Goal: Task Accomplishment & Management: Complete application form

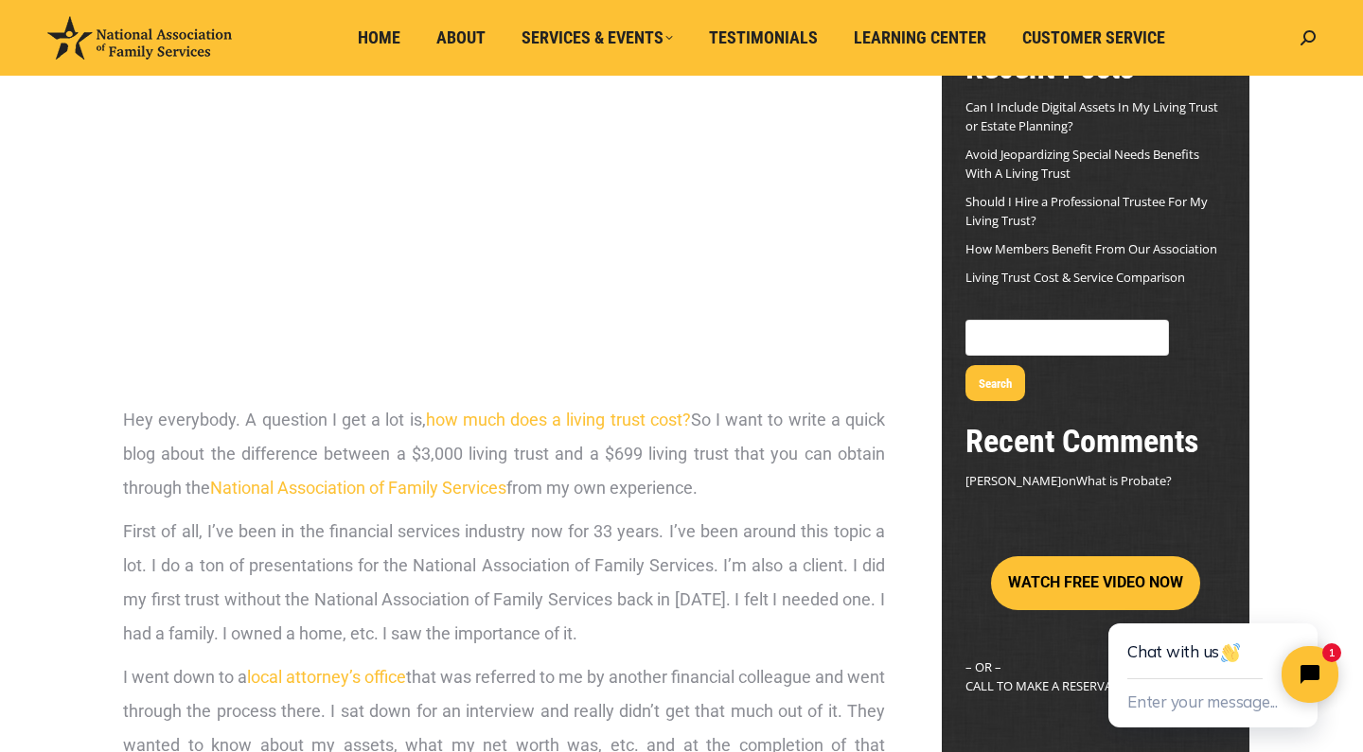
scroll to position [228, 0]
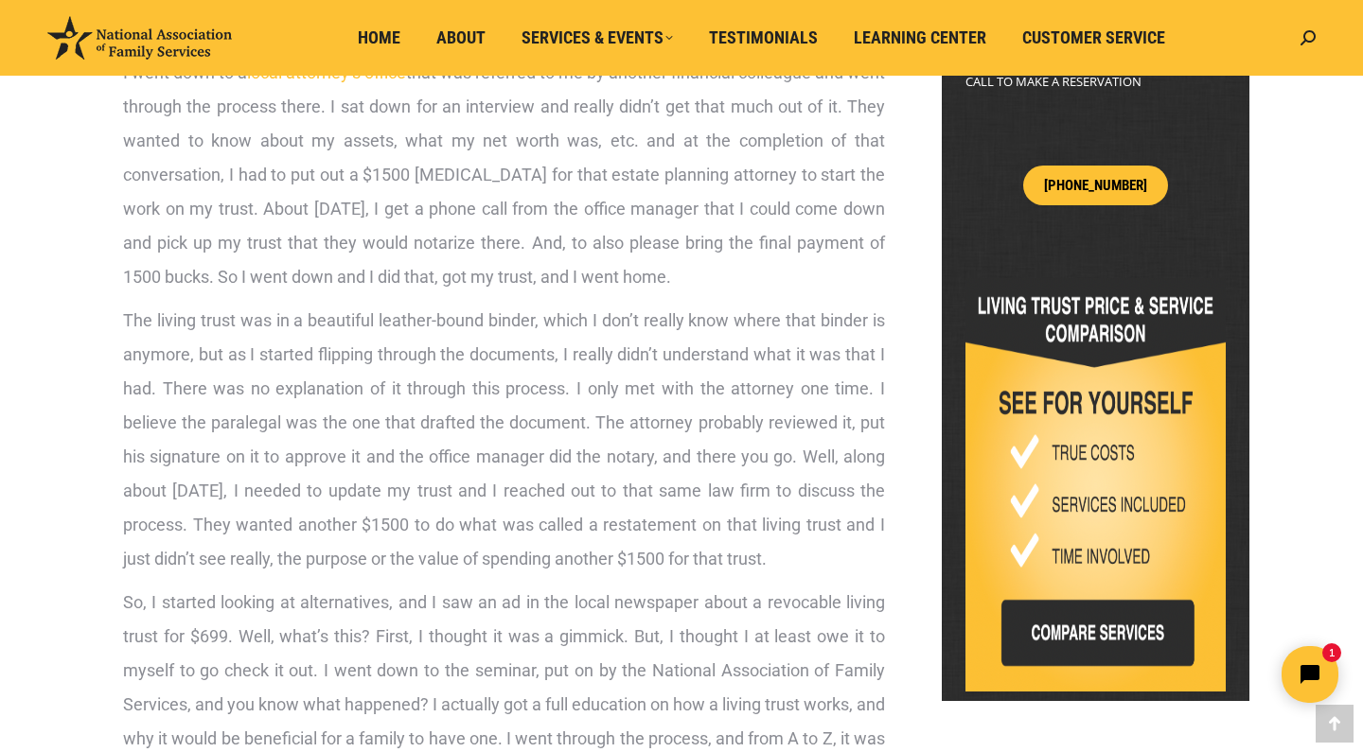
scroll to position [829, 0]
click at [1098, 597] on img at bounding box center [1095, 485] width 260 height 414
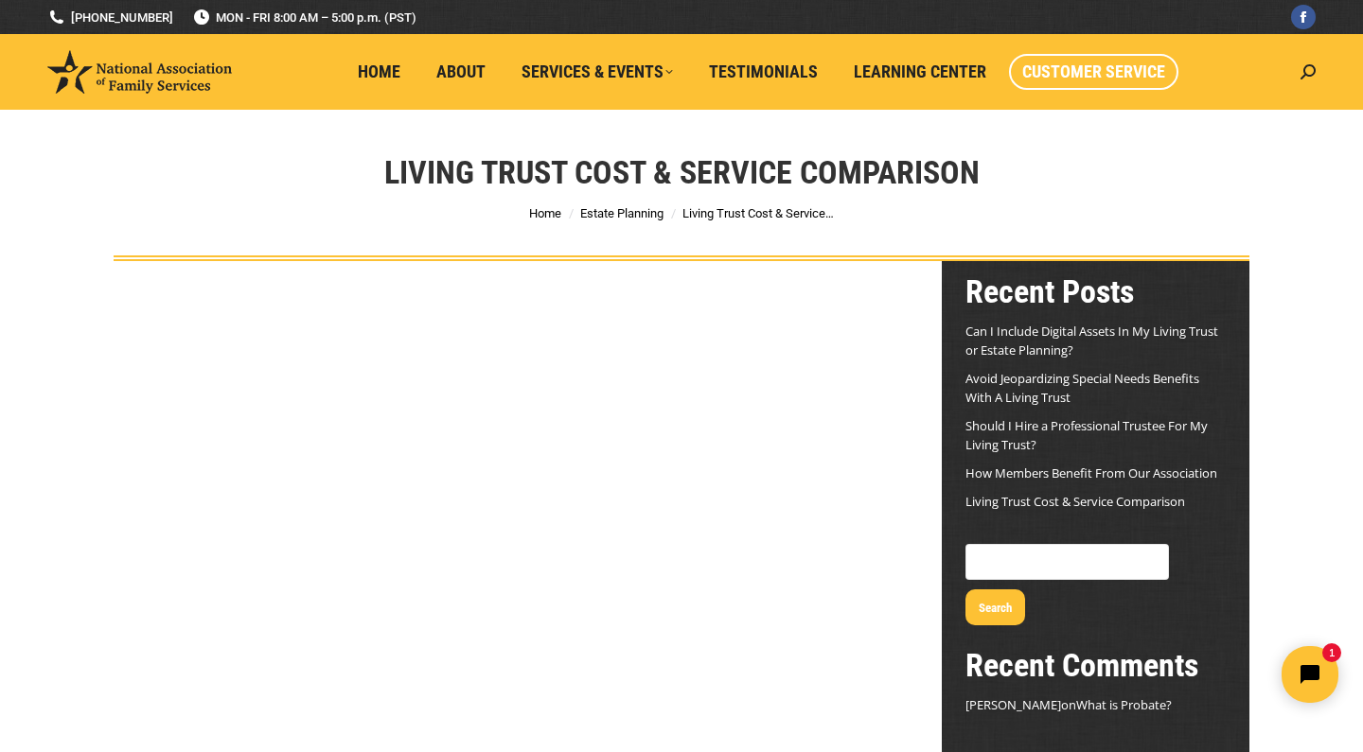
click at [1099, 79] on span "Customer Service" at bounding box center [1093, 72] width 143 height 21
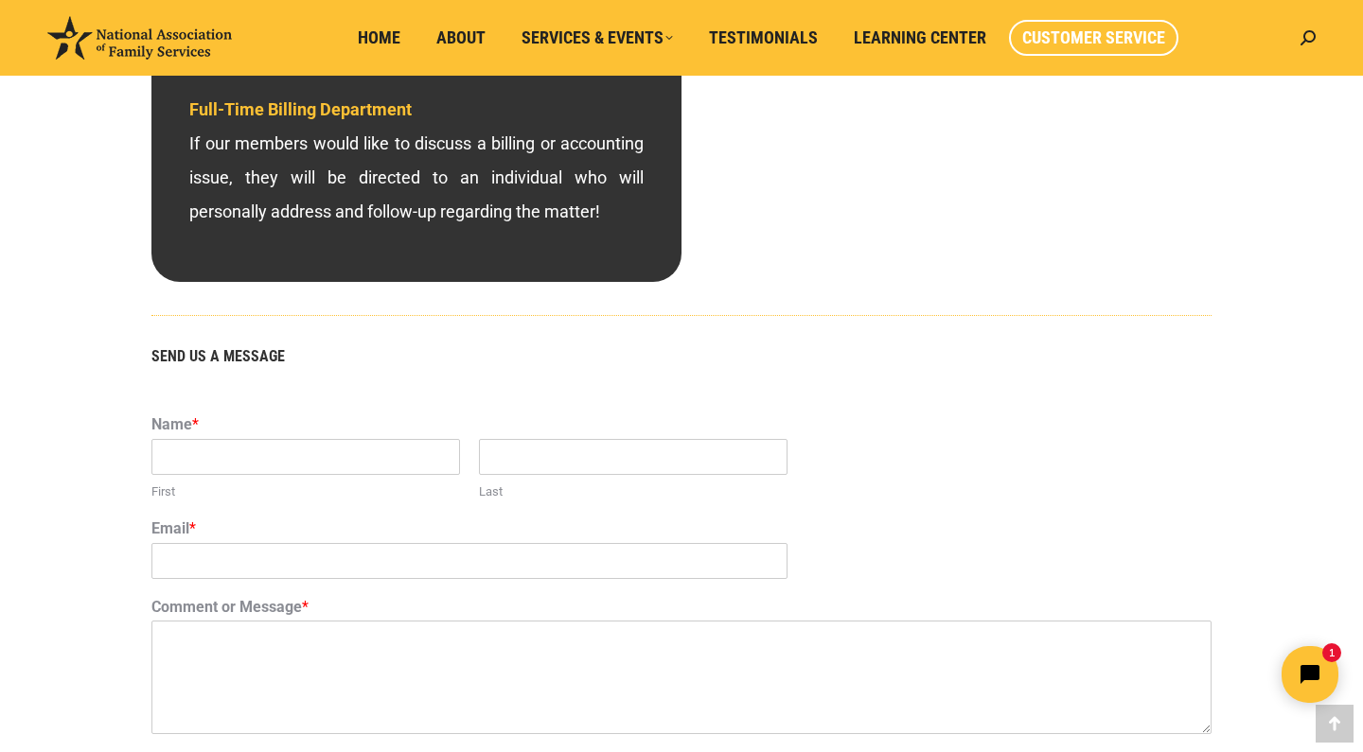
scroll to position [954, 0]
type input "Janice"
type input "Sunico"
type input "jancoloma@yahoo.com"
click at [357, 662] on textarea "Comment or Message *" at bounding box center [681, 678] width 1060 height 114
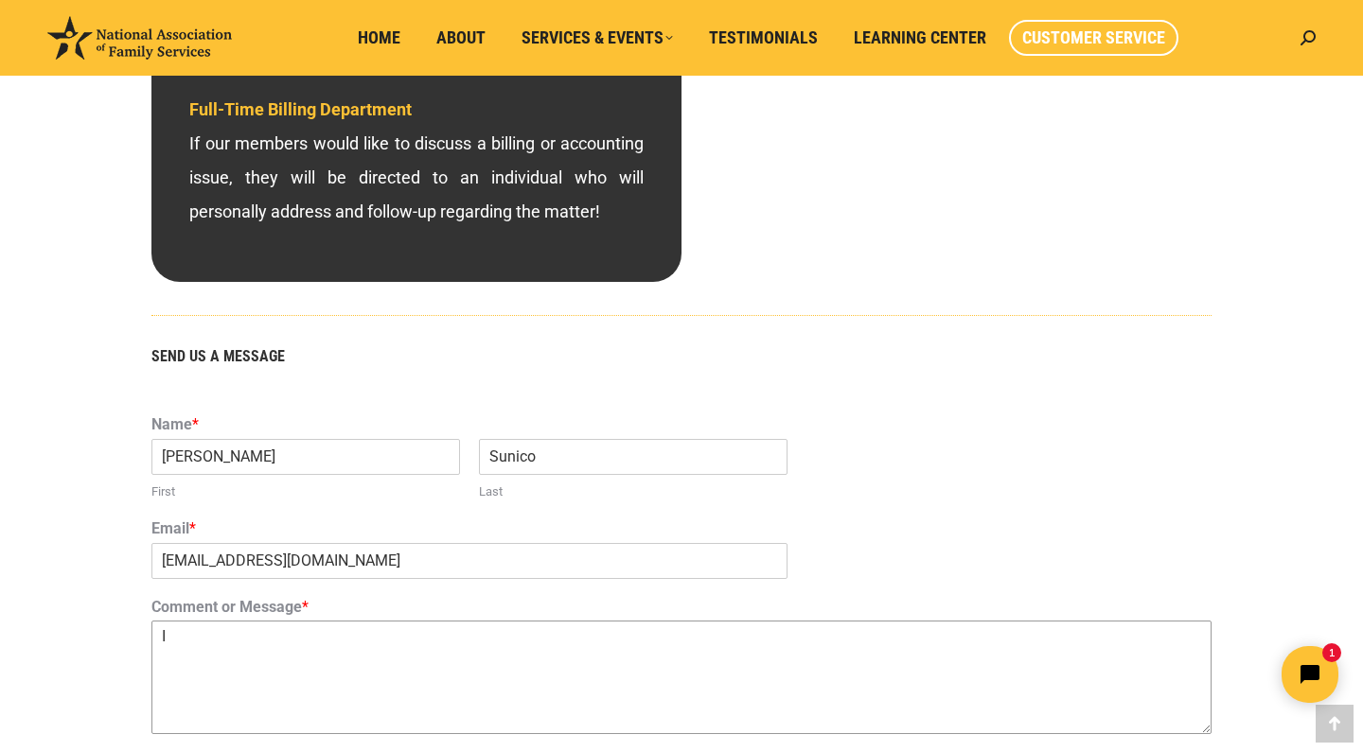
type textarea "I"
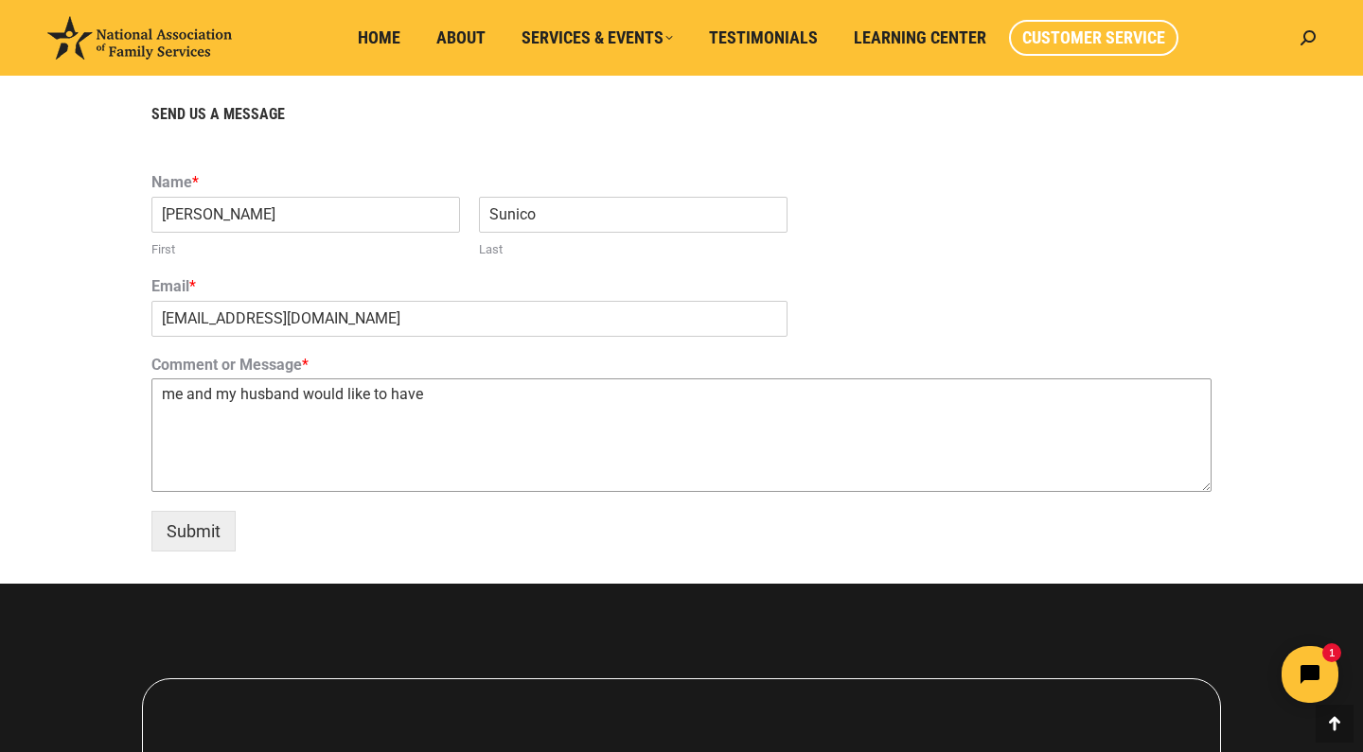
scroll to position [1202, 0]
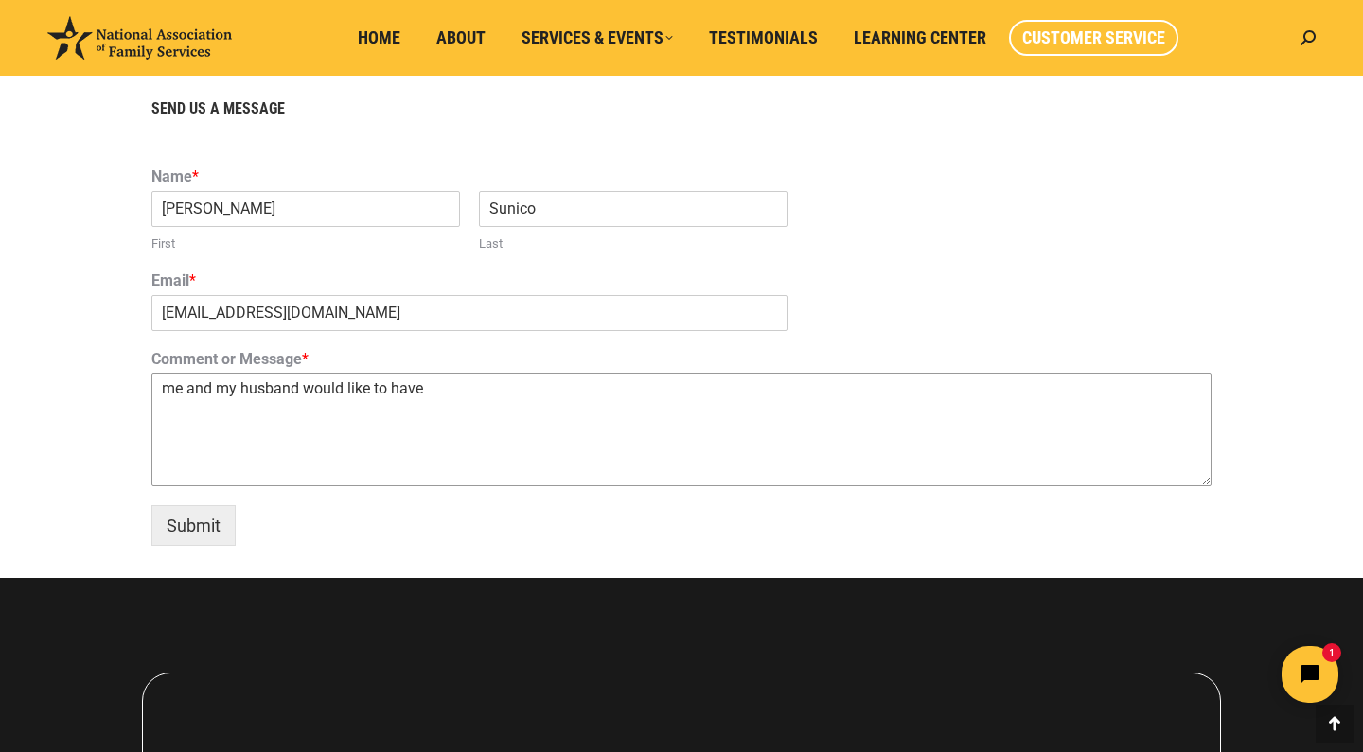
click at [485, 393] on textarea "me and my husband would like to have" at bounding box center [681, 430] width 1060 height 114
type textarea "me and my husband would like to set up a living trust pls. Thank you"
click at [212, 531] on button "Submit" at bounding box center [193, 525] width 84 height 41
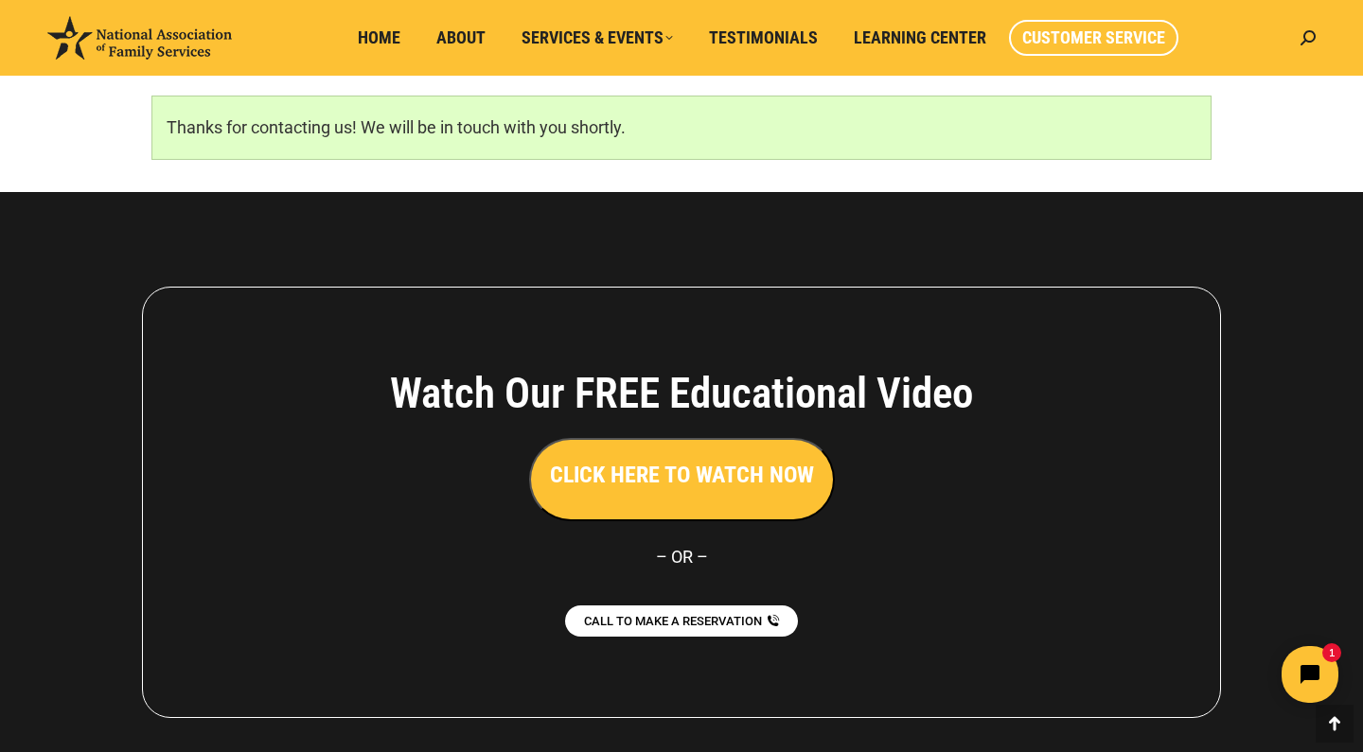
scroll to position [1265, 0]
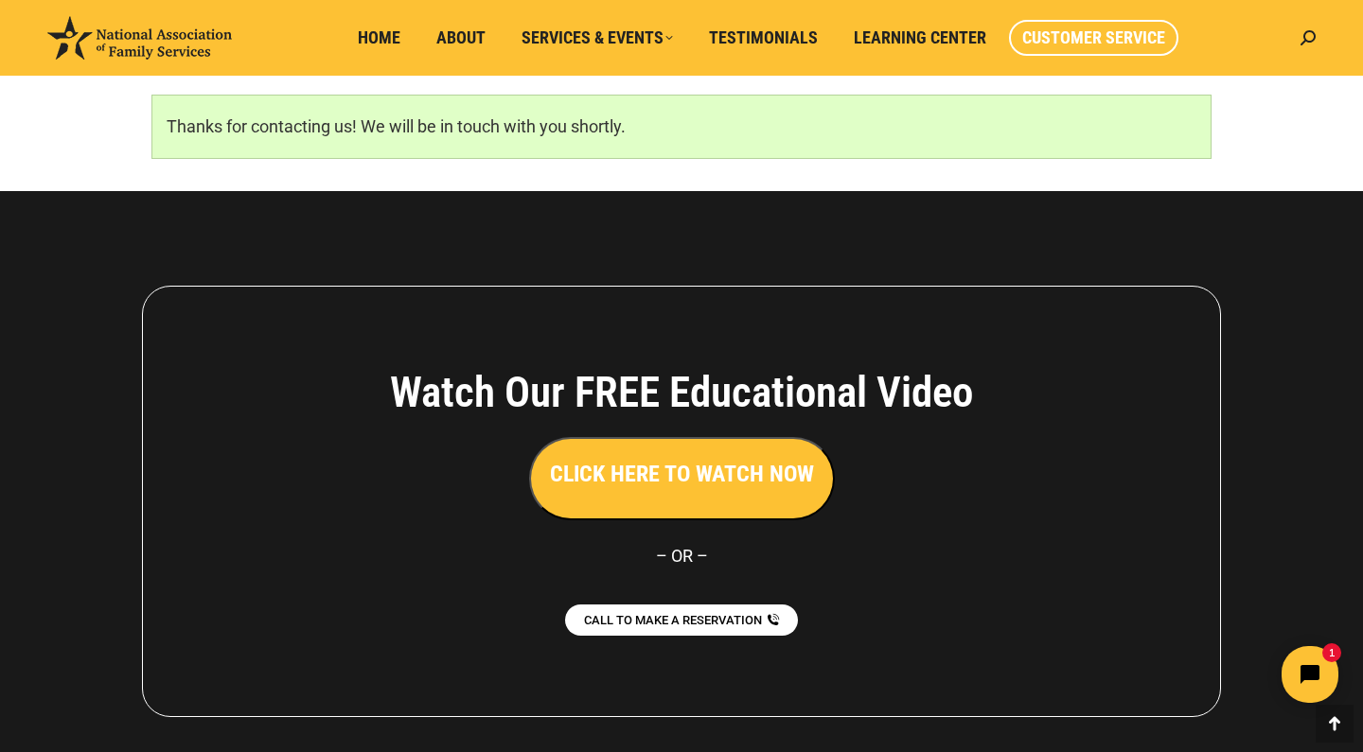
click at [674, 472] on h3 "CLICK HERE TO WATCH NOW" at bounding box center [682, 474] width 264 height 32
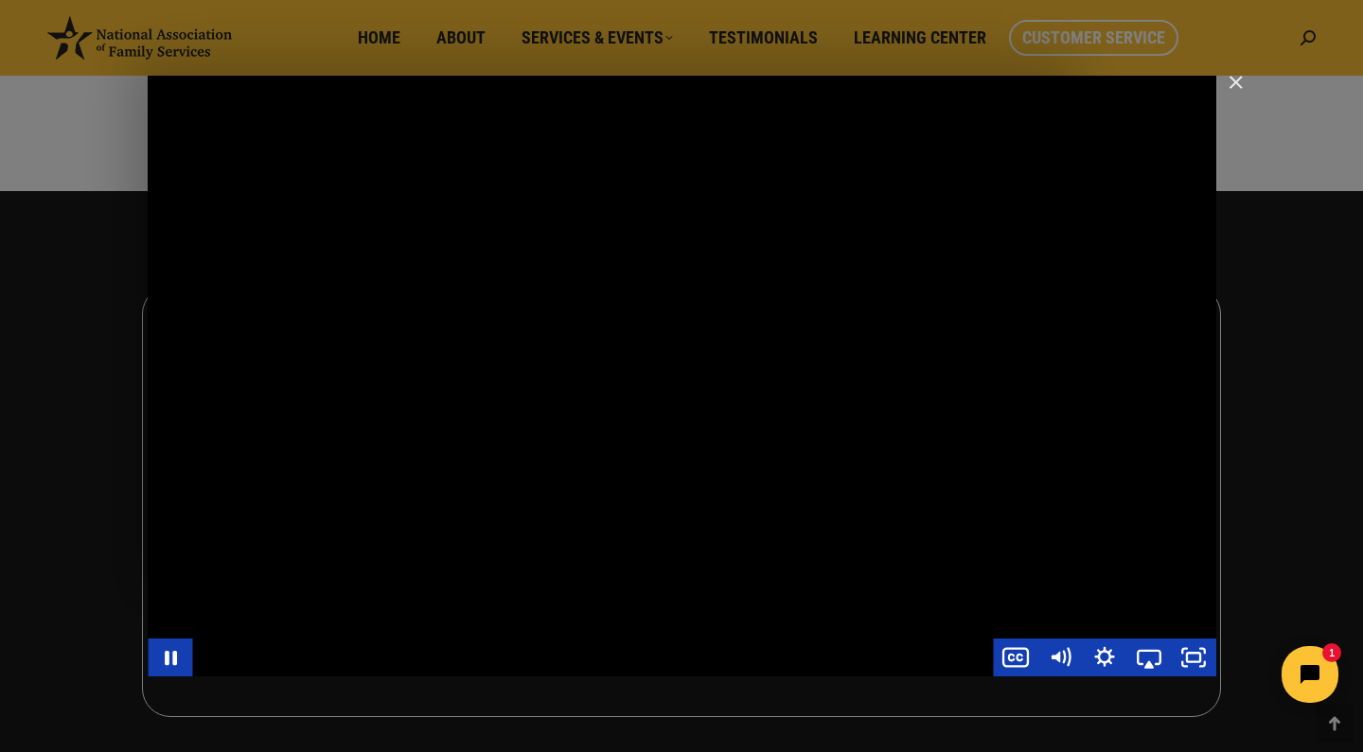
click at [959, 414] on div "Main Video - Full Webinar (Emma) Landon V1.4" at bounding box center [682, 376] width 1068 height 601
click at [178, 653] on icon "Play Video" at bounding box center [171, 657] width 53 height 45
click at [551, 519] on div "Main Video - Full Webinar (Emma) Landon V1.4" at bounding box center [682, 376] width 1068 height 601
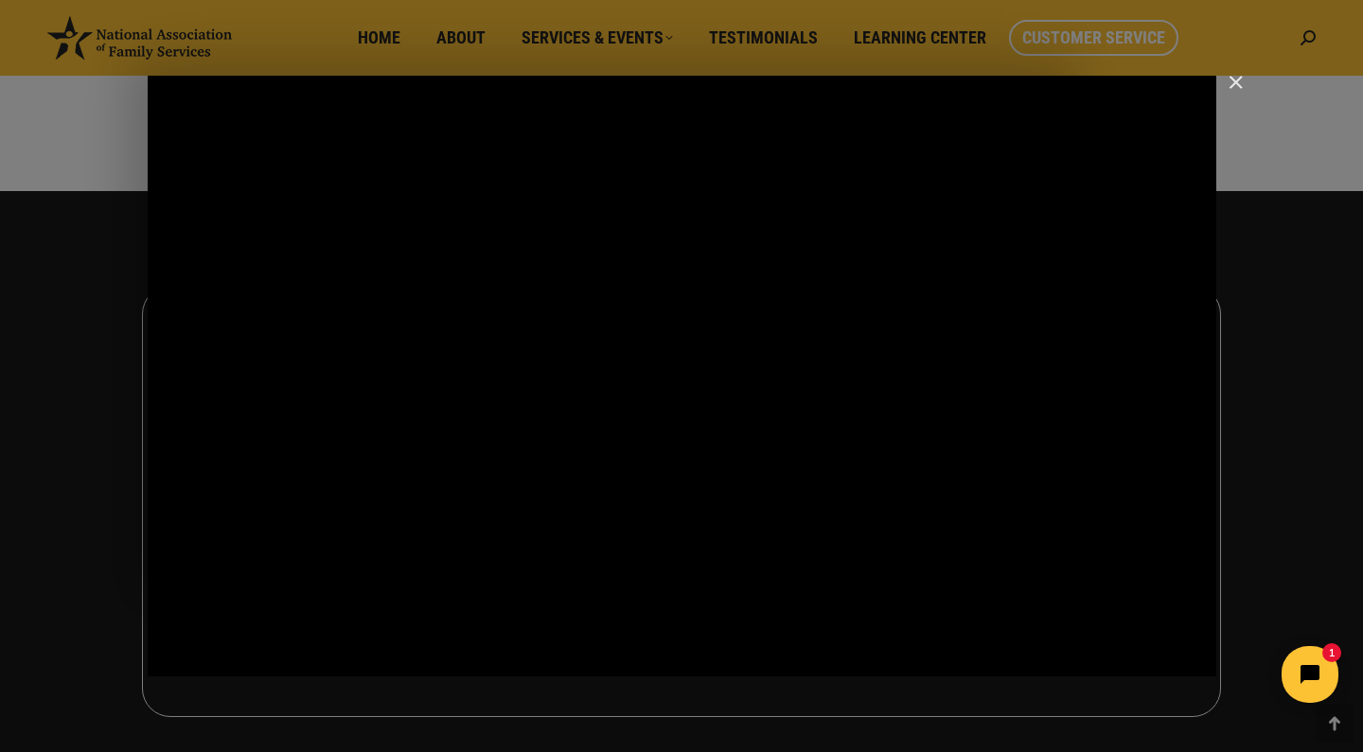
click at [1232, 86] on img "Close" at bounding box center [1227, 91] width 32 height 32
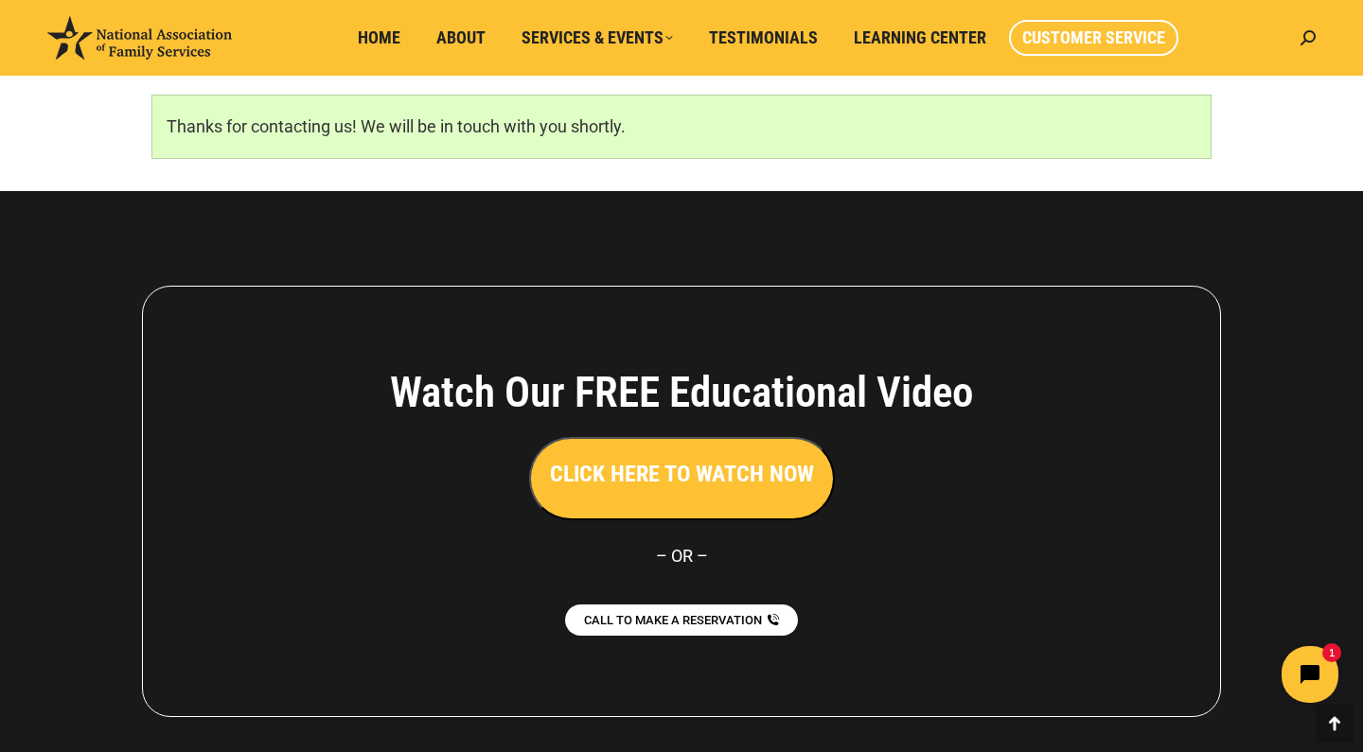
click at [484, 139] on p "Thanks for contacting us! We will be in touch with you shortly." at bounding box center [682, 127] width 1030 height 34
click at [695, 505] on button "CLICK HERE TO WATCH NOW" at bounding box center [682, 478] width 306 height 83
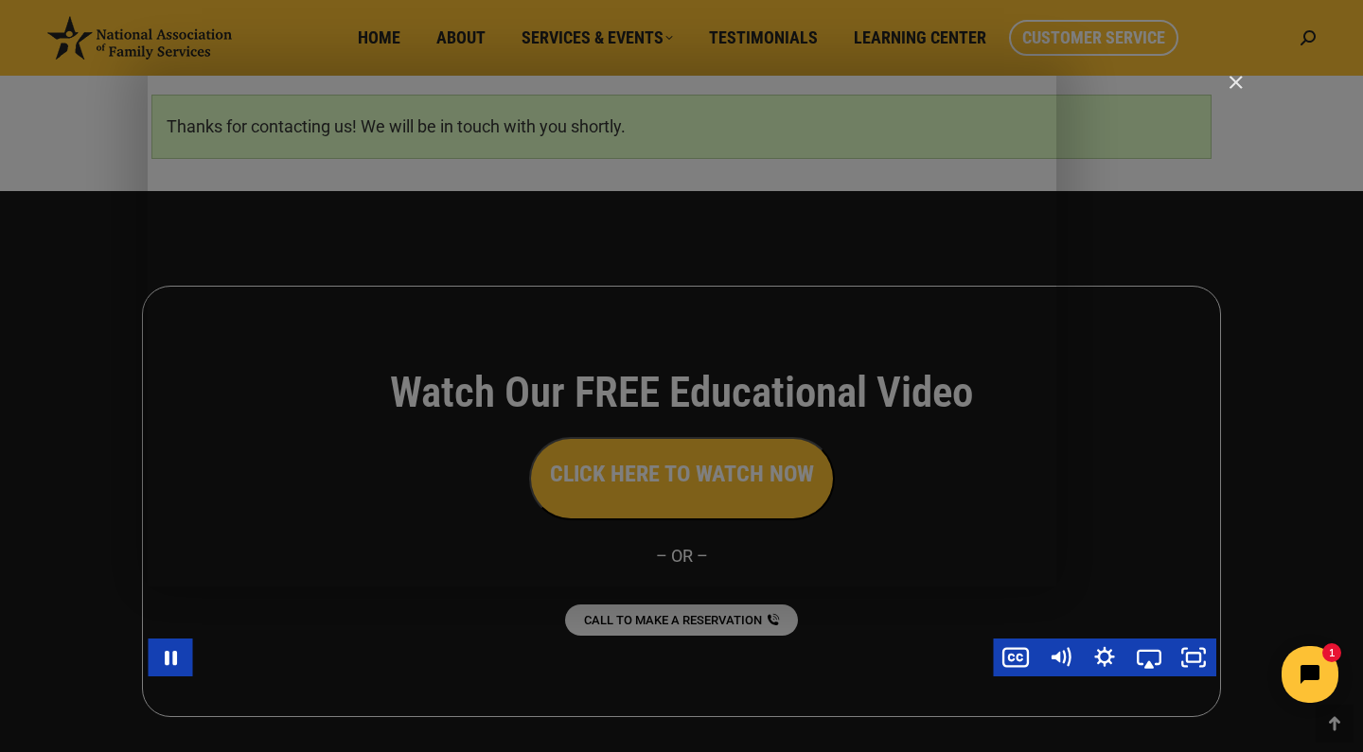
click at [756, 470] on div "Main Video - Full Webinar (Emma) Landon V1.4" at bounding box center [682, 376] width 1068 height 601
click at [241, 489] on div "Main Video - Full Webinar (Emma) Landon V1.4" at bounding box center [682, 376] width 1068 height 601
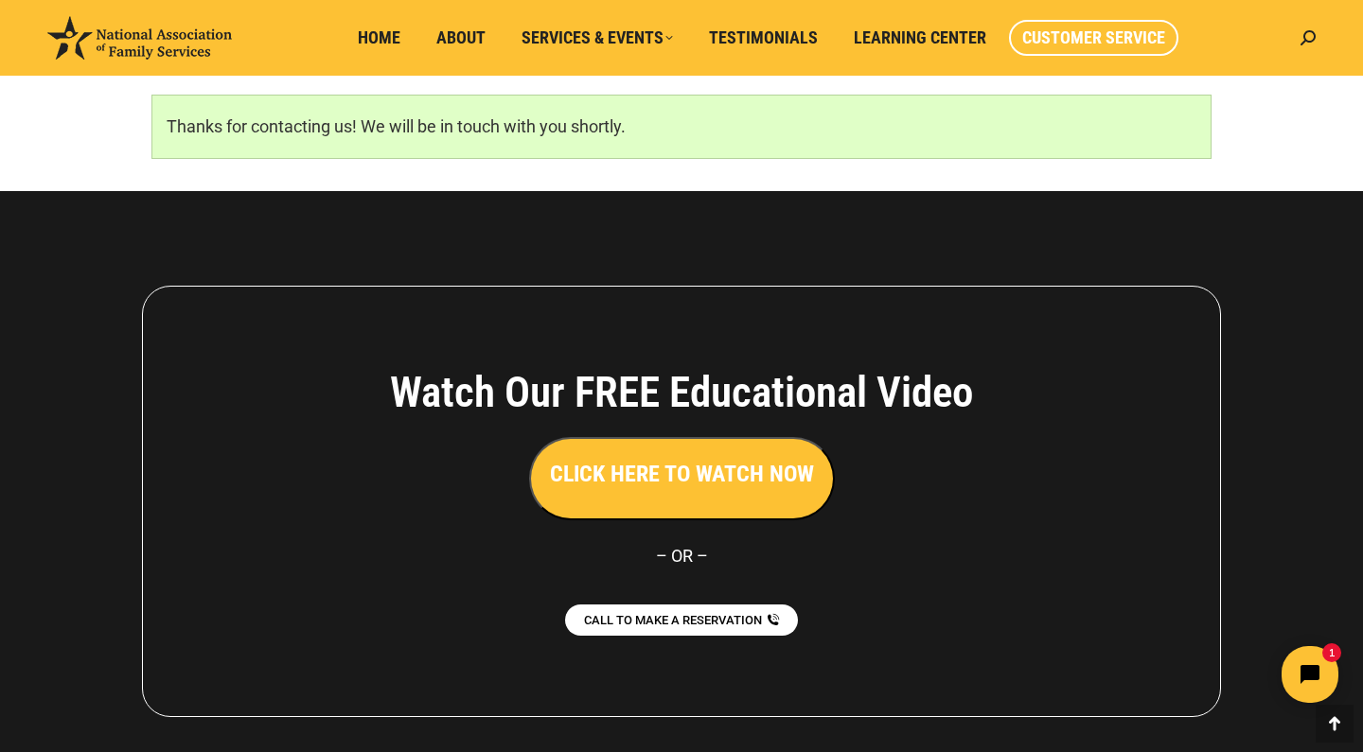
click at [731, 472] on h3 "CLICK HERE TO WATCH NOW" at bounding box center [682, 474] width 264 height 32
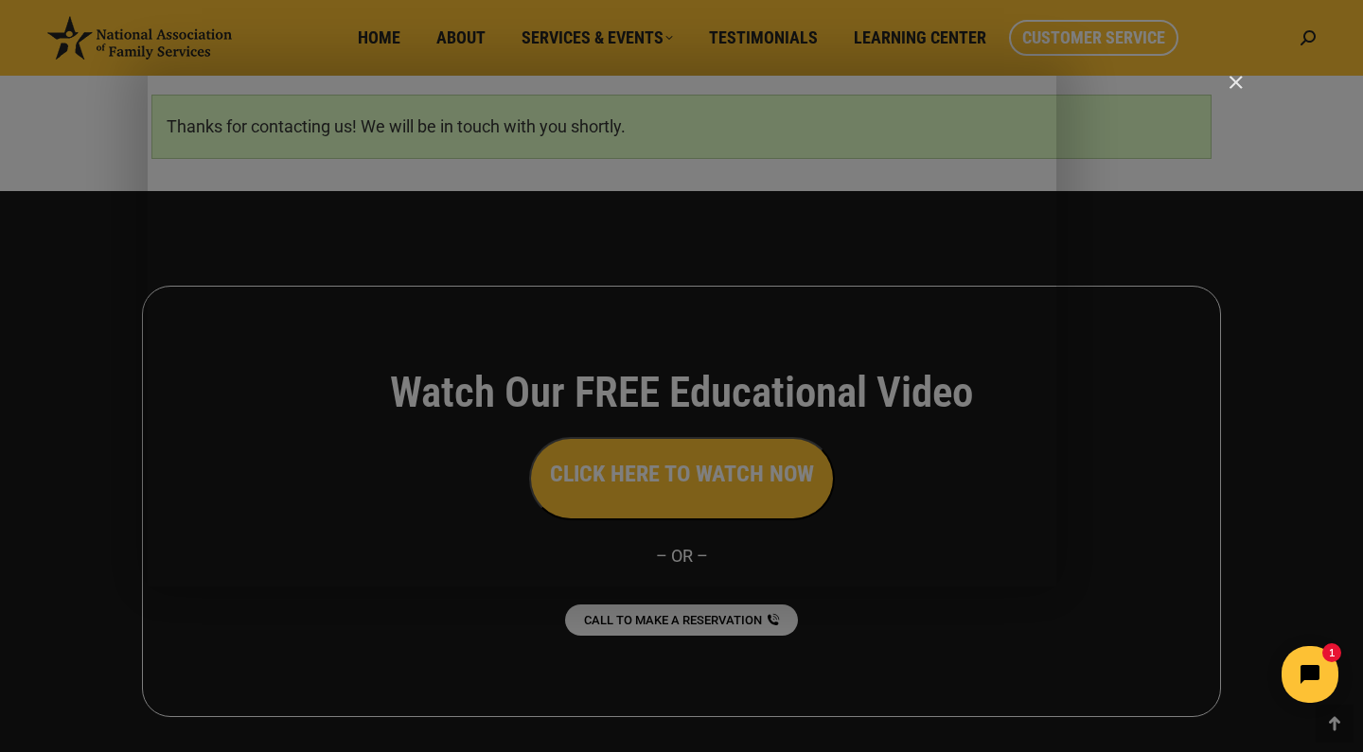
click html "1"
click at [1235, 90] on img "Close" at bounding box center [1227, 91] width 32 height 32
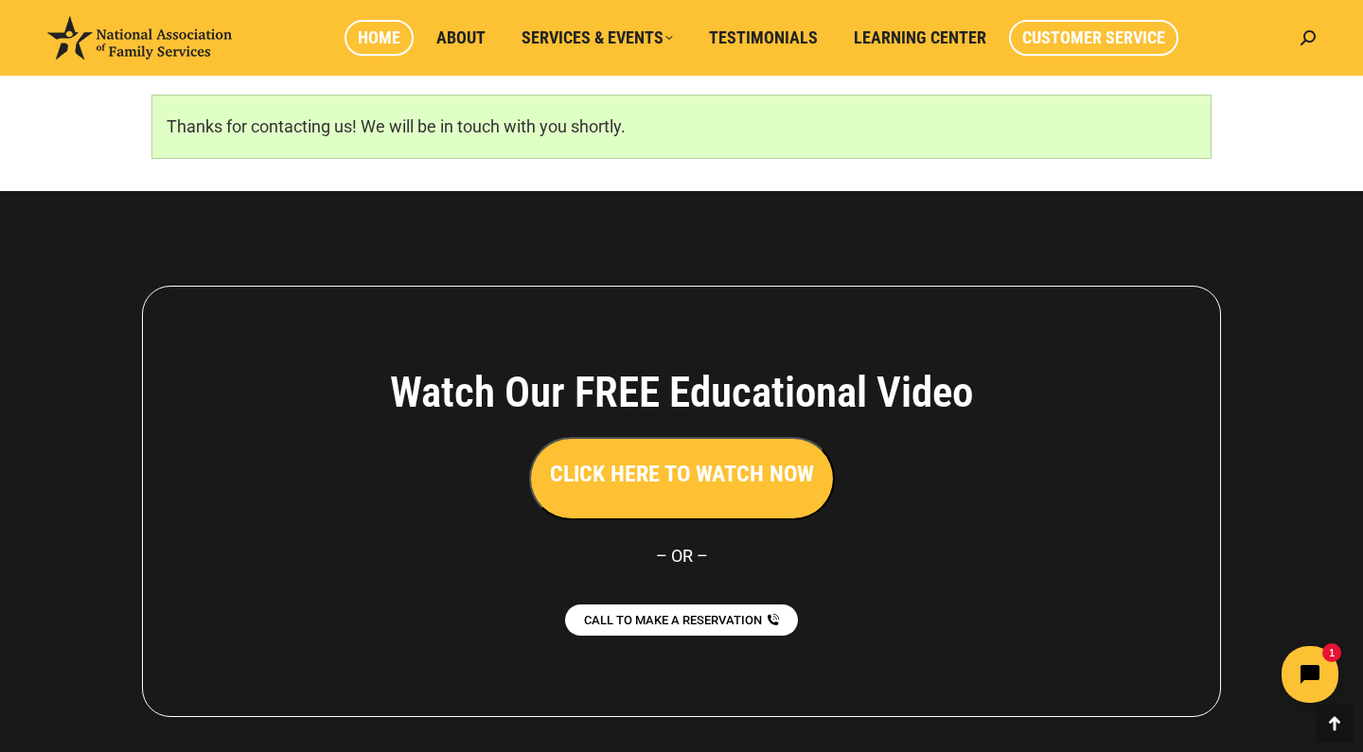
click at [381, 44] on span "Home" at bounding box center [379, 37] width 43 height 21
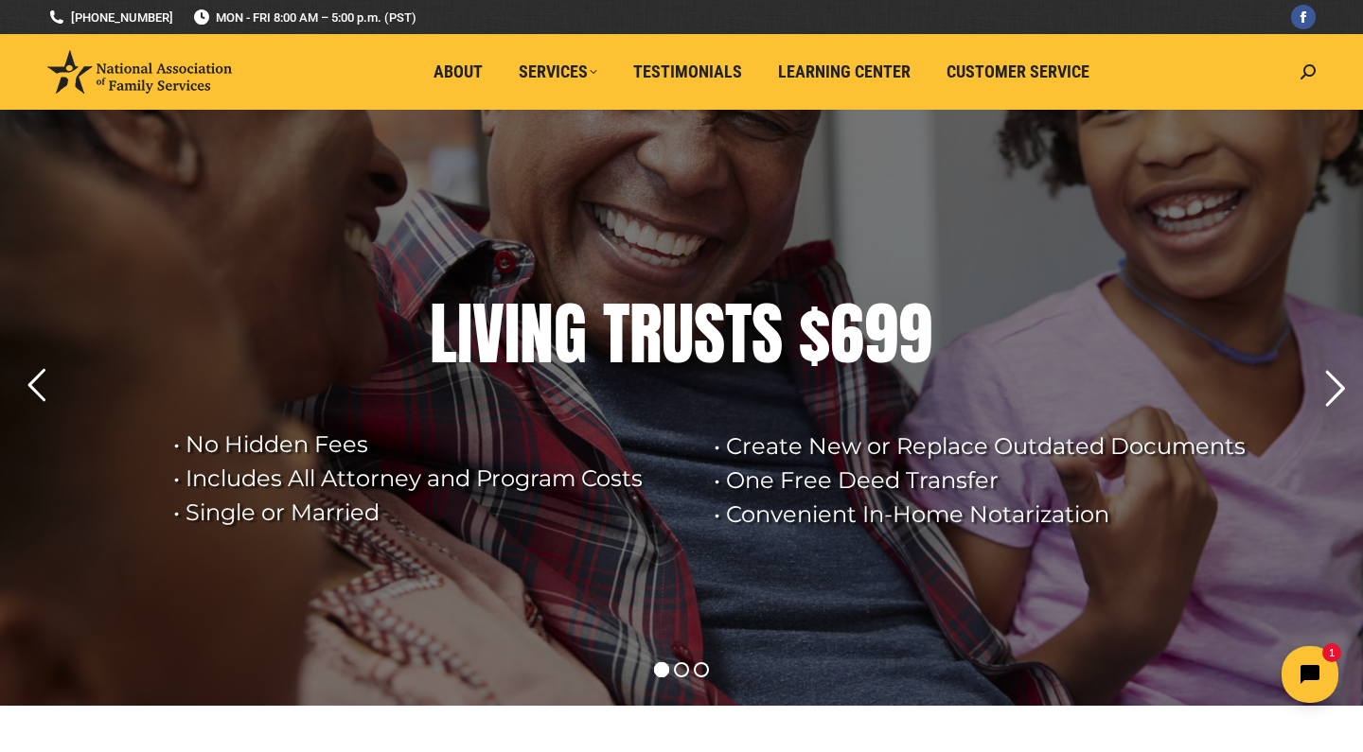
click at [1332, 402] on rs-arrow at bounding box center [1334, 388] width 47 height 47
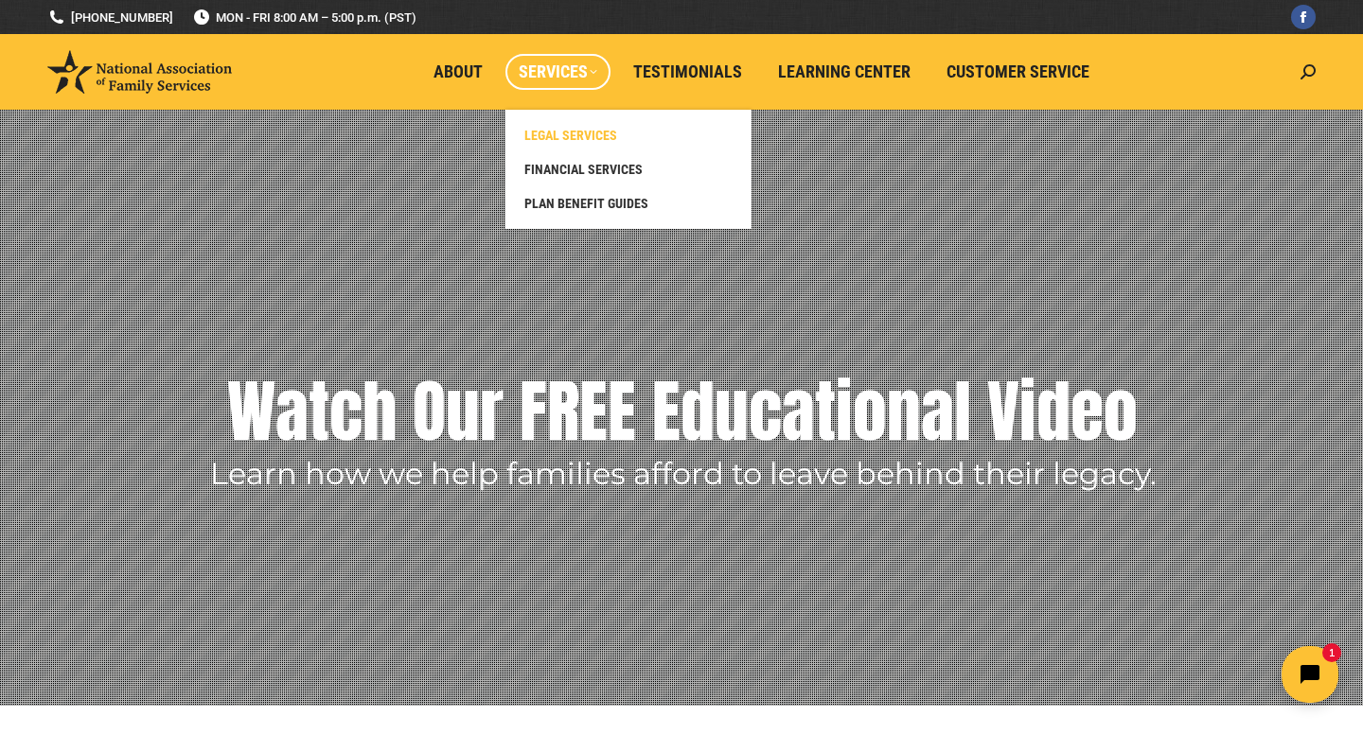
click at [556, 131] on span "LEGAL SERVICES" at bounding box center [570, 135] width 93 height 17
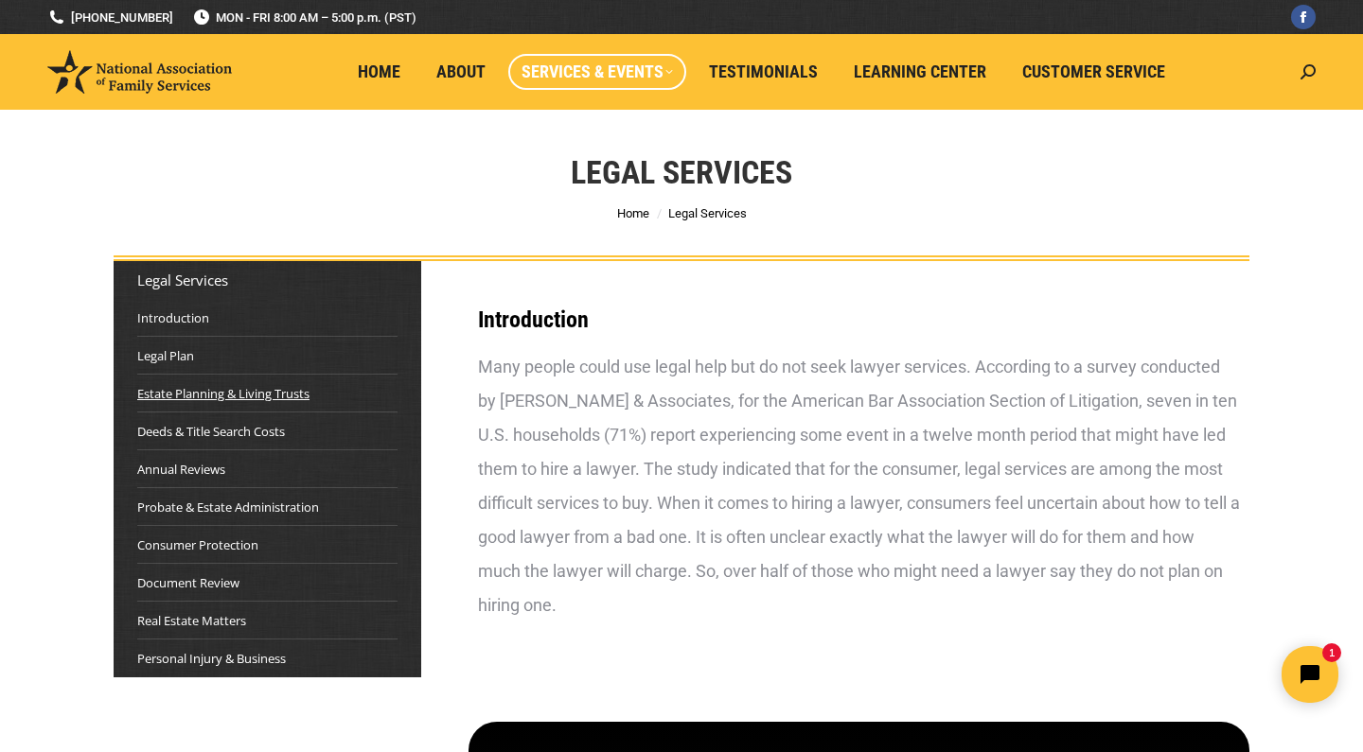
click at [239, 387] on link "Estate Planning & Living Trusts" at bounding box center [223, 393] width 172 height 19
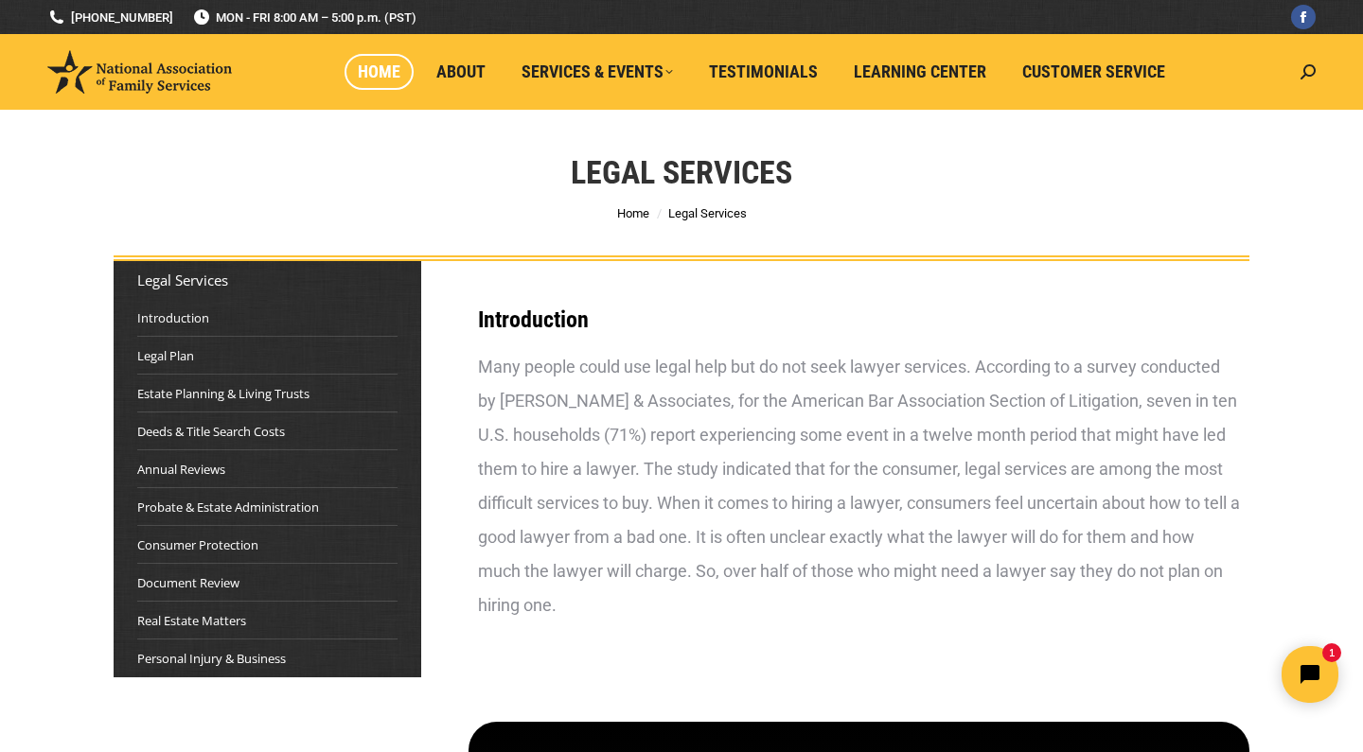
click at [385, 87] on link "Home" at bounding box center [378, 72] width 69 height 36
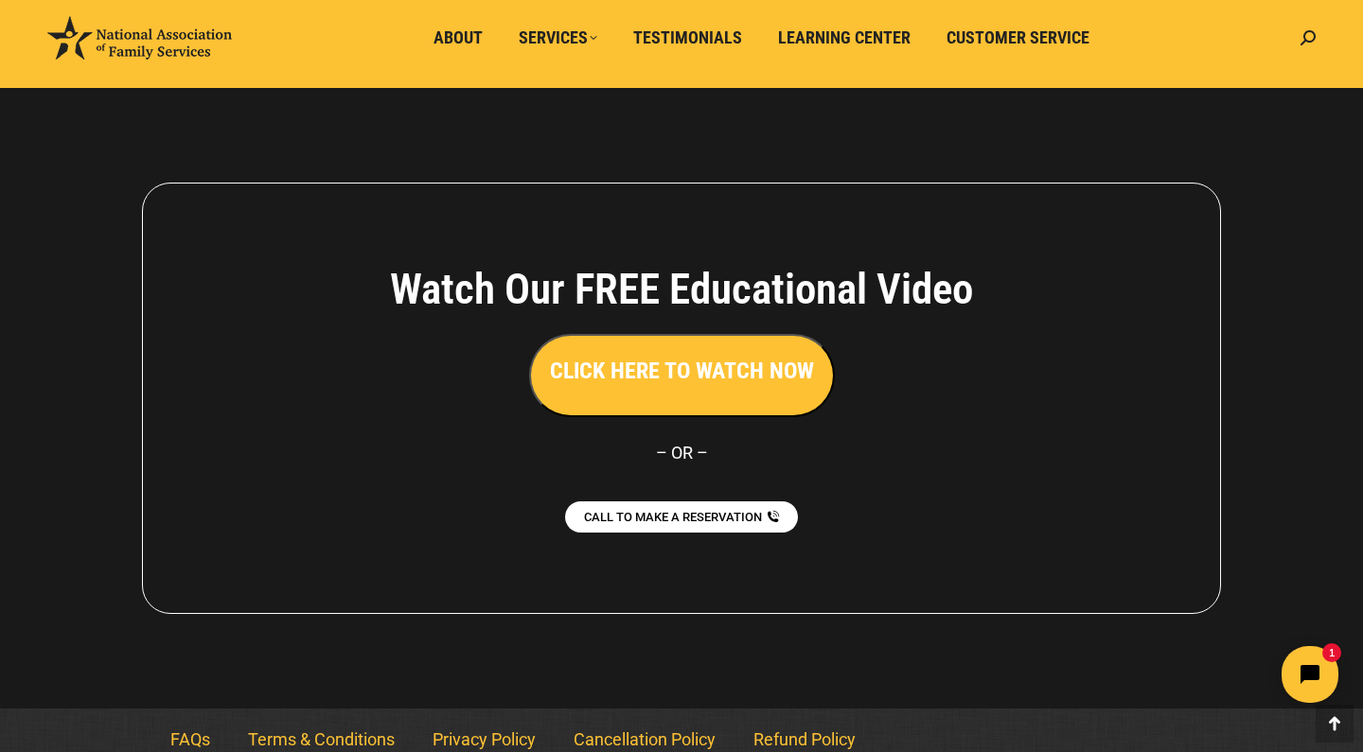
scroll to position [4198, 0]
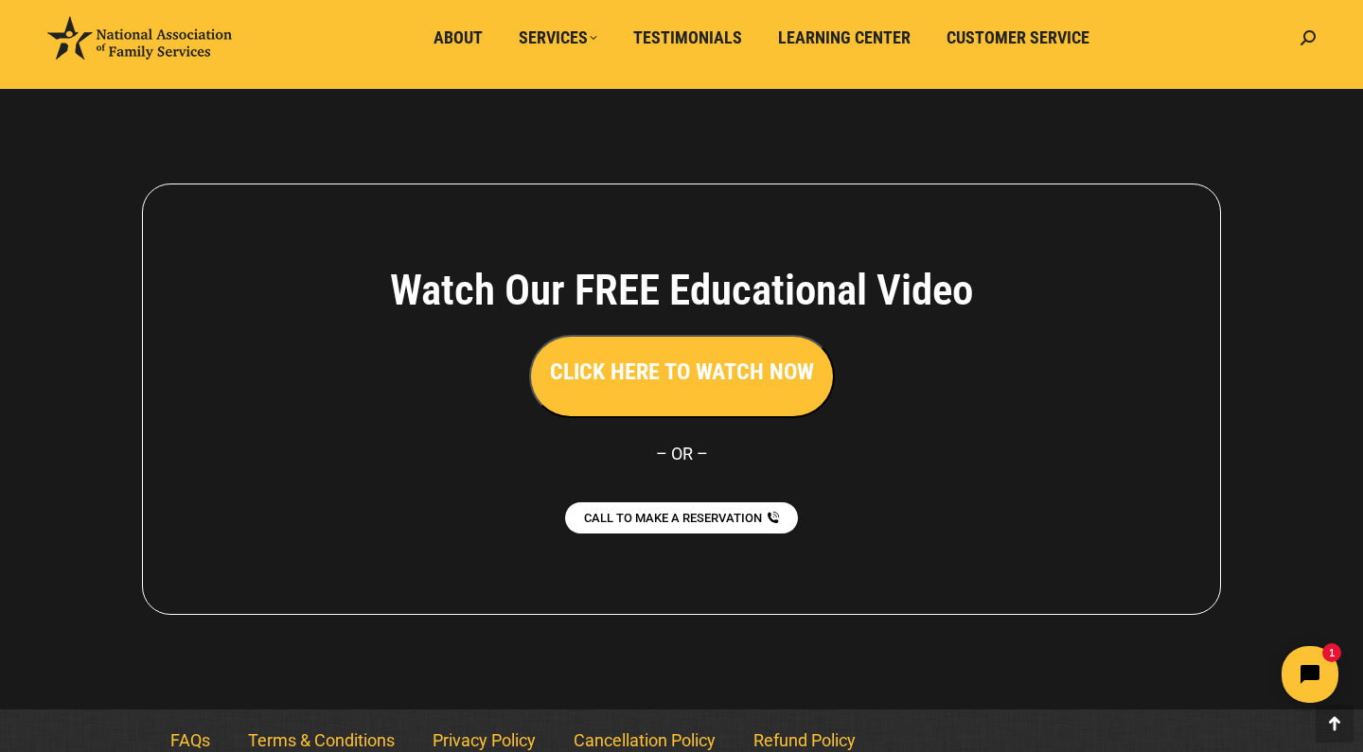
click at [673, 356] on h3 "CLICK HERE TO WATCH NOW" at bounding box center [682, 372] width 264 height 32
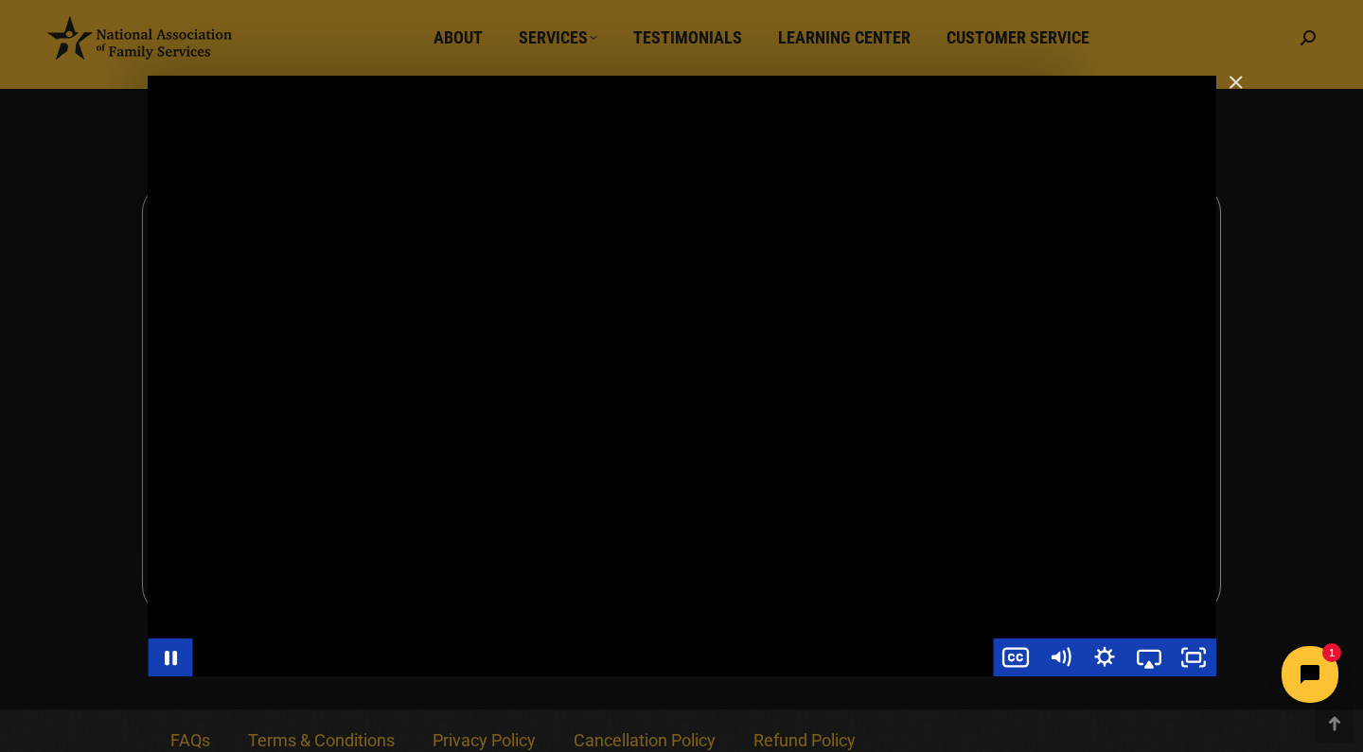
click at [535, 675] on div "Main Video - Full Webinar (Emma) Landon V1.4" at bounding box center [592, 658] width 801 height 38
click at [824, 666] on div "Main Video - Full Webinar (Emma) Landon V1.4" at bounding box center [592, 658] width 801 height 38
click at [439, 502] on div "Main Video - Full Webinar (Emma) Landon V1.4" at bounding box center [682, 376] width 1068 height 601
click at [1002, 661] on icon "Show captions menu" at bounding box center [1015, 657] width 53 height 45
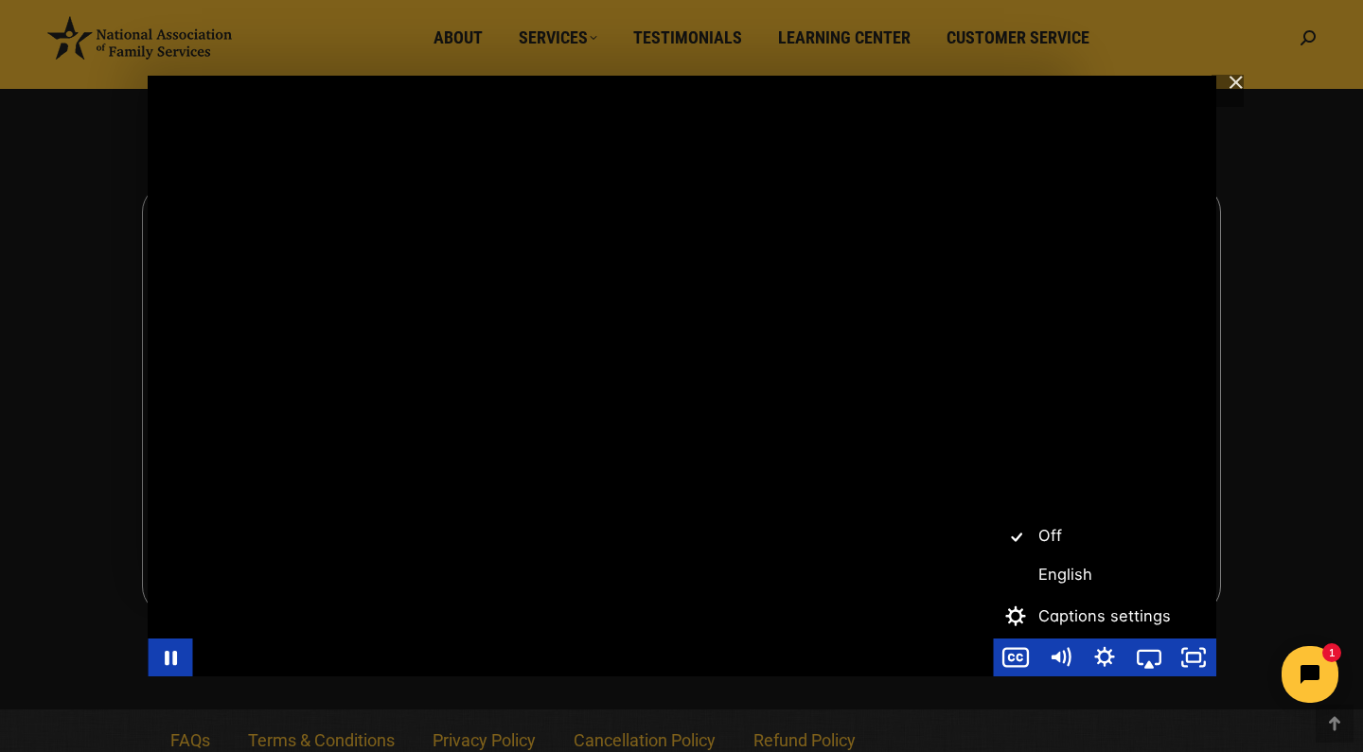
click at [891, 583] on div "Main Video - Full Webinar (Emma) Landon V1.4" at bounding box center [682, 376] width 1068 height 601
click at [983, 538] on div "Main Video - Full Webinar (Emma) Landon V1.4" at bounding box center [682, 376] width 1068 height 601
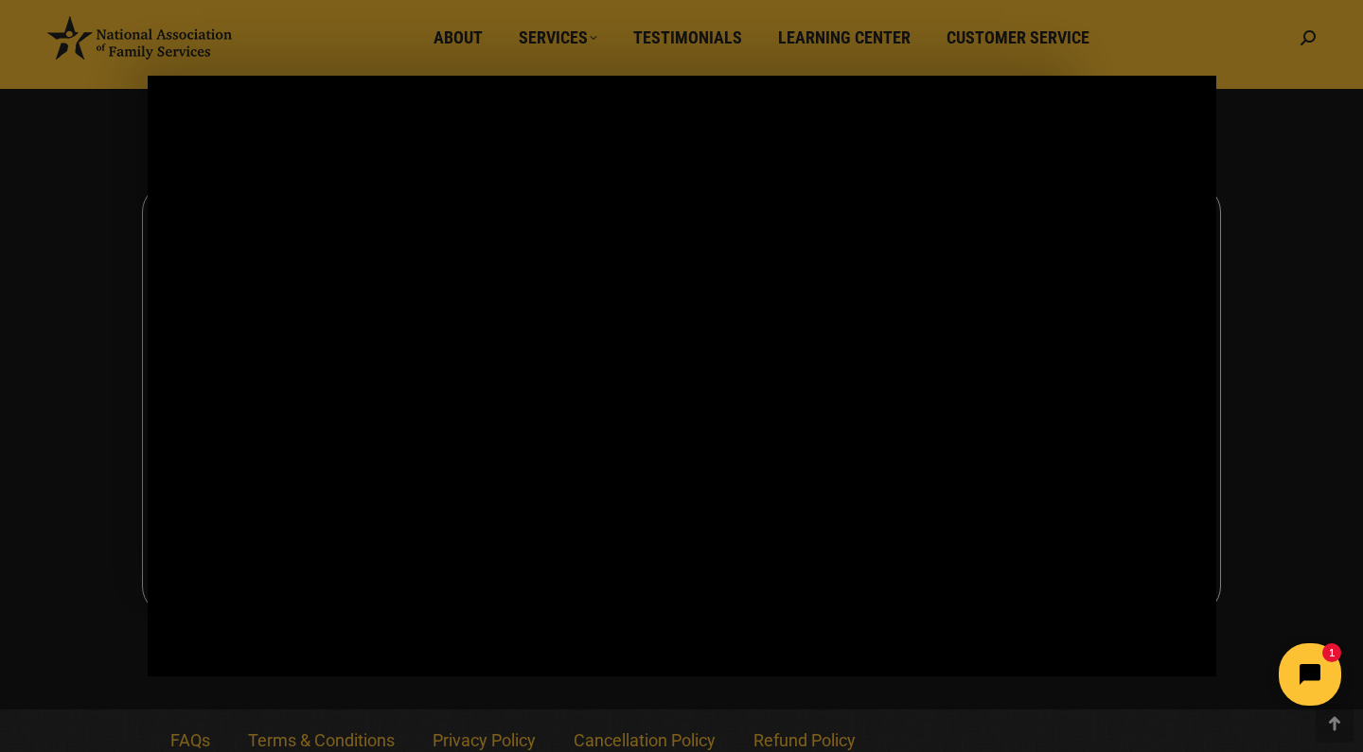
click at [1312, 663] on icon "Open chat widget" at bounding box center [1320, 674] width 29 height 29
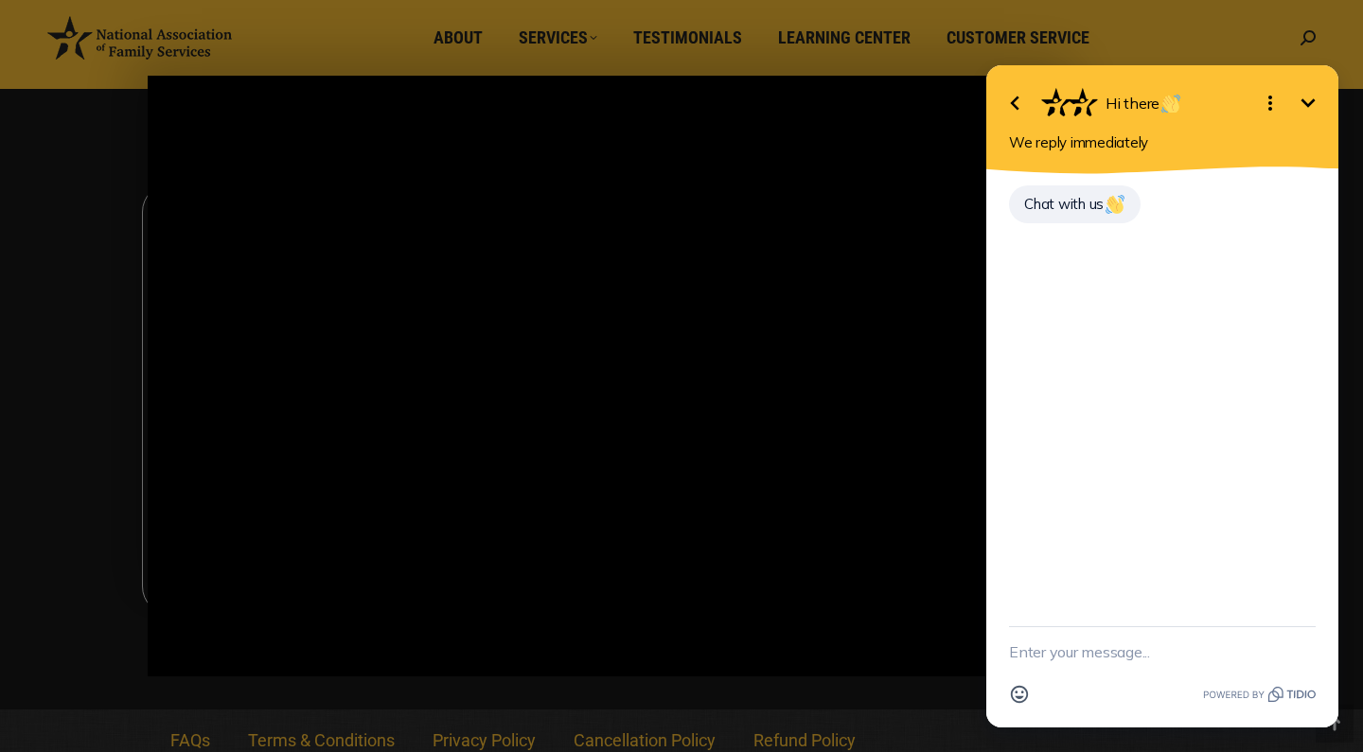
click at [1300, 96] on icon "Minimize" at bounding box center [1307, 103] width 23 height 23
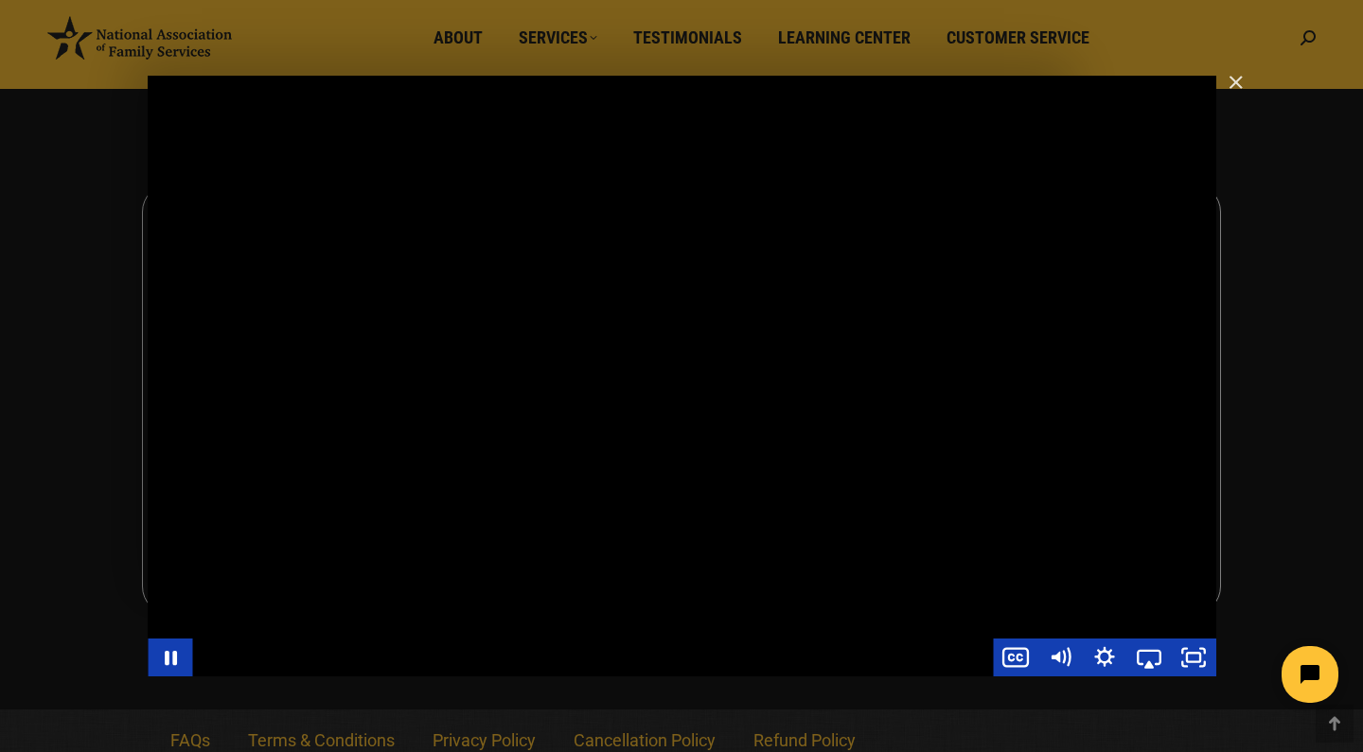
click at [884, 603] on div "Main Video - Full Webinar (Emma) Landon V1.4" at bounding box center [682, 376] width 1068 height 601
click at [882, 612] on div "Main Video - Full Webinar (Emma) Landon V1.4" at bounding box center [682, 376] width 1068 height 601
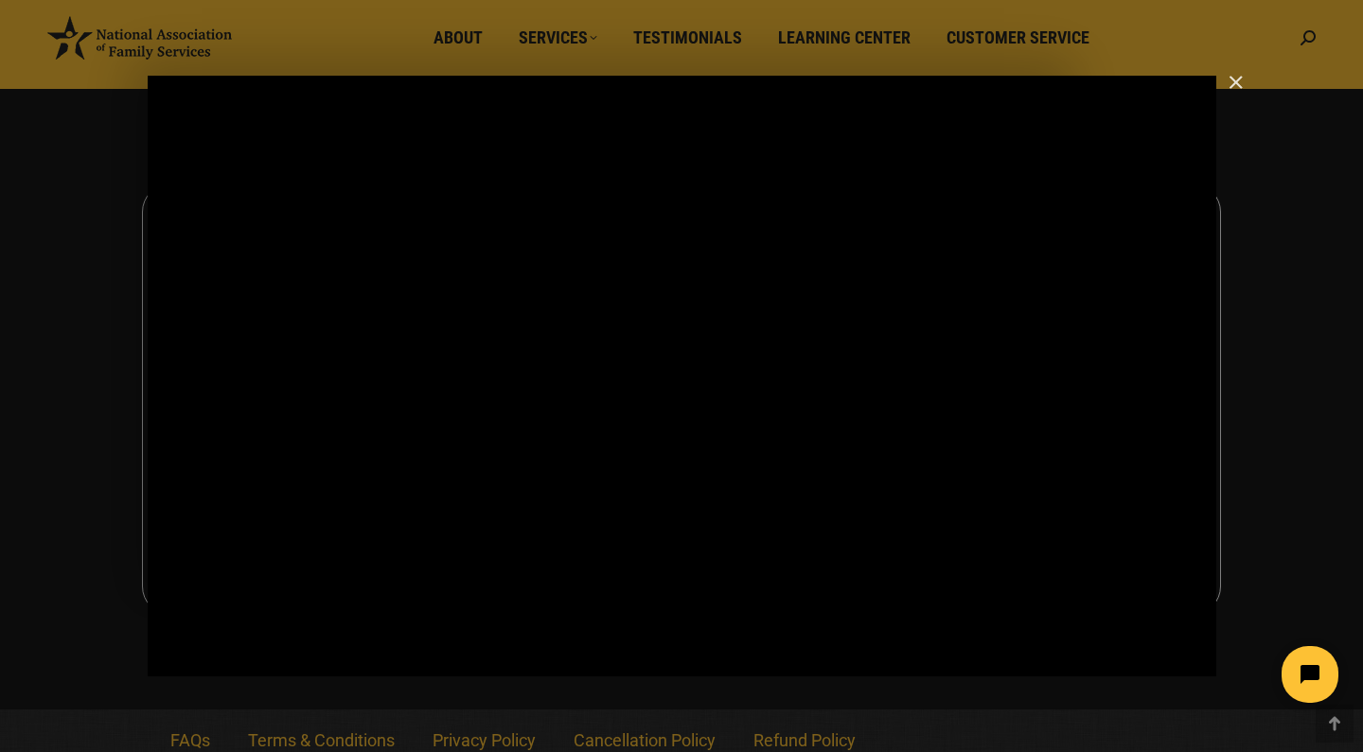
click at [1238, 79] on img "Close" at bounding box center [1227, 91] width 32 height 32
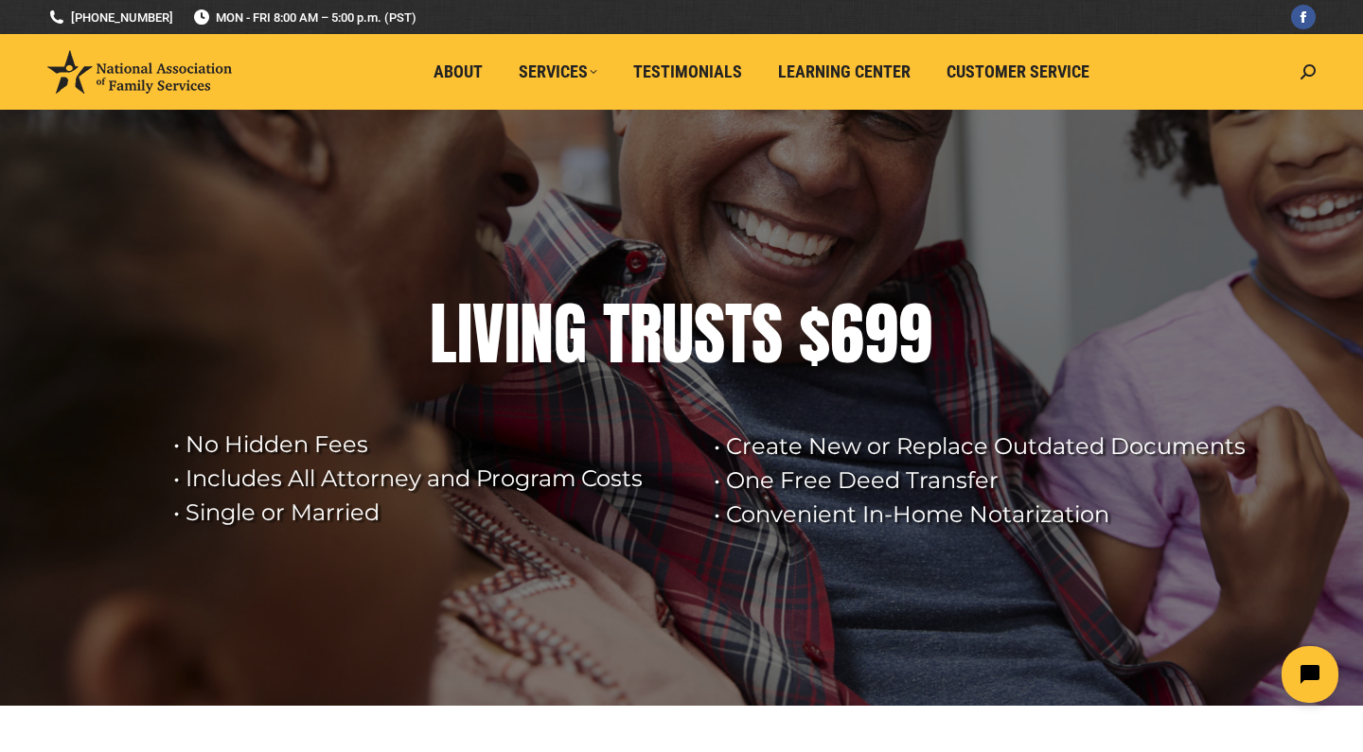
scroll to position [0, 0]
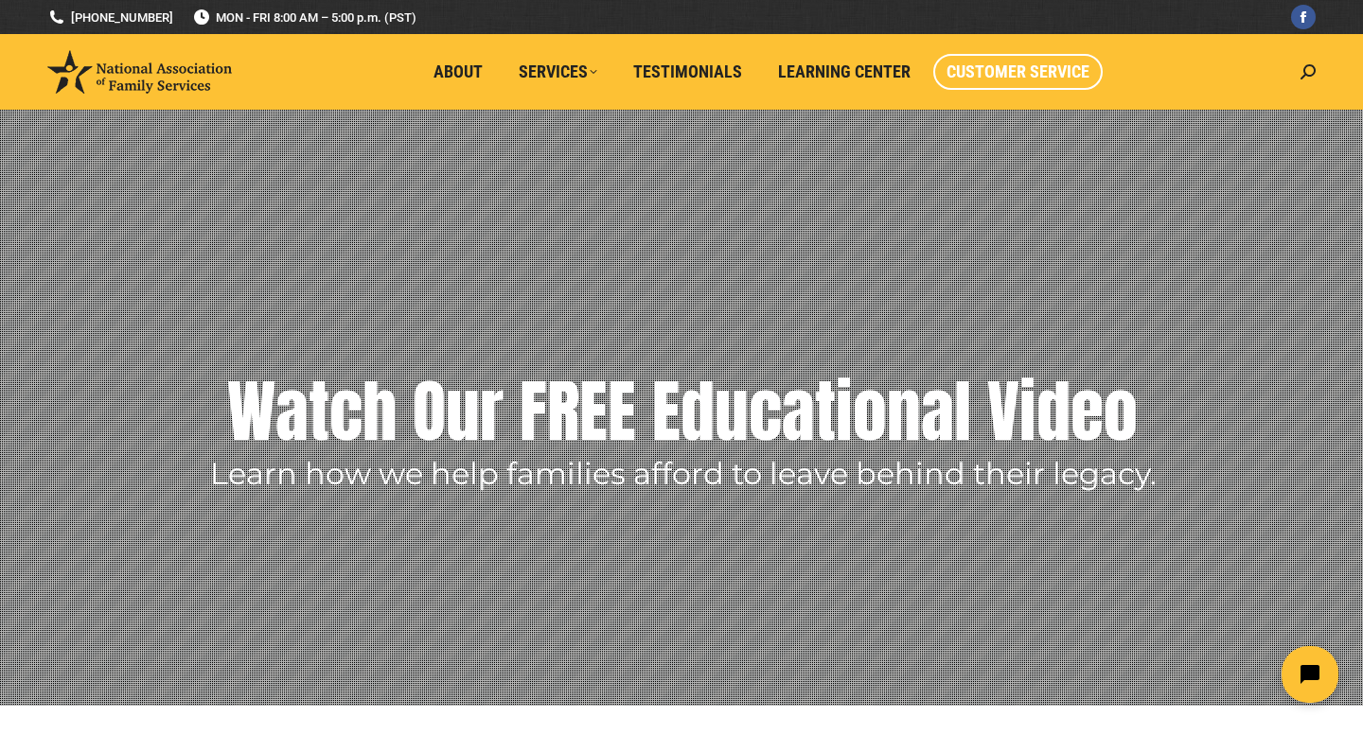
click at [1014, 76] on span "Customer Service" at bounding box center [1017, 72] width 143 height 21
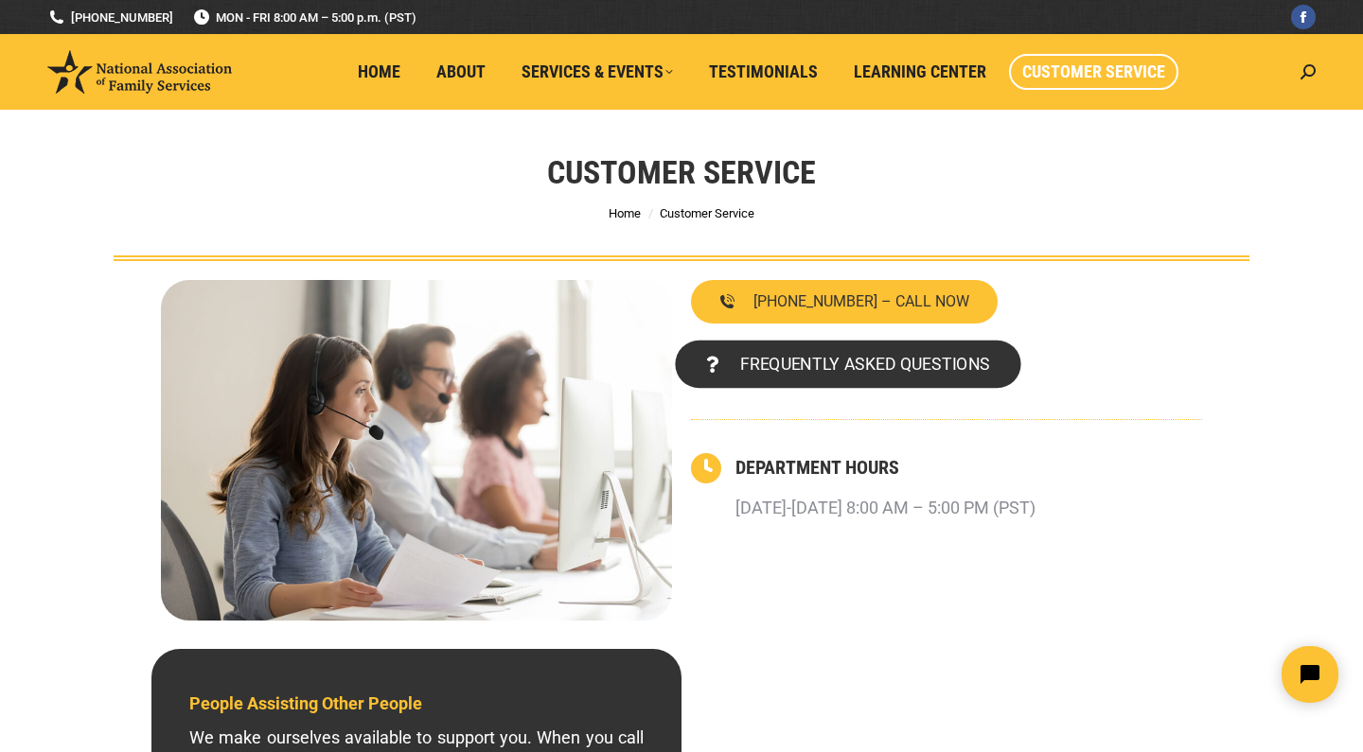
click at [929, 366] on span "FREQUENTLY ASKED QUESTIONS" at bounding box center [865, 364] width 250 height 17
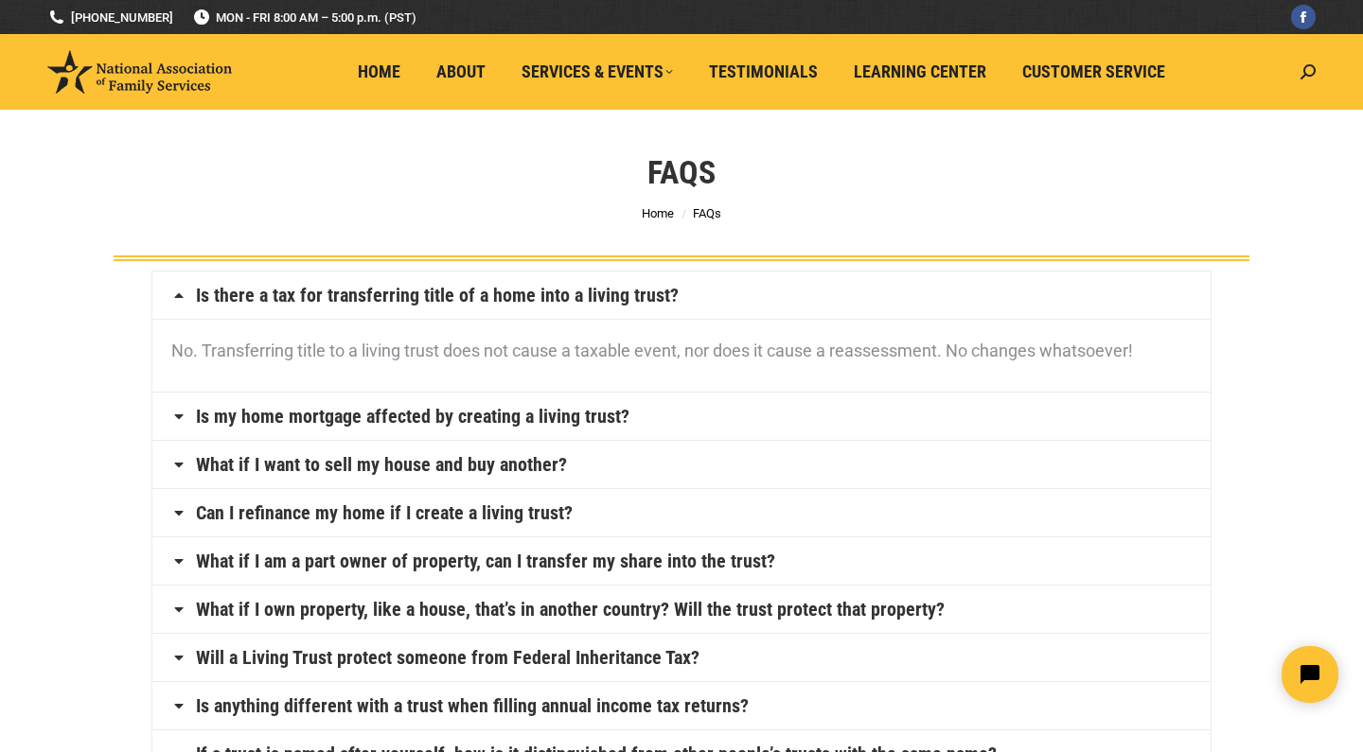
click at [604, 417] on link "Is my home mortgage affected by creating a living trust?" at bounding box center [412, 416] width 433 height 19
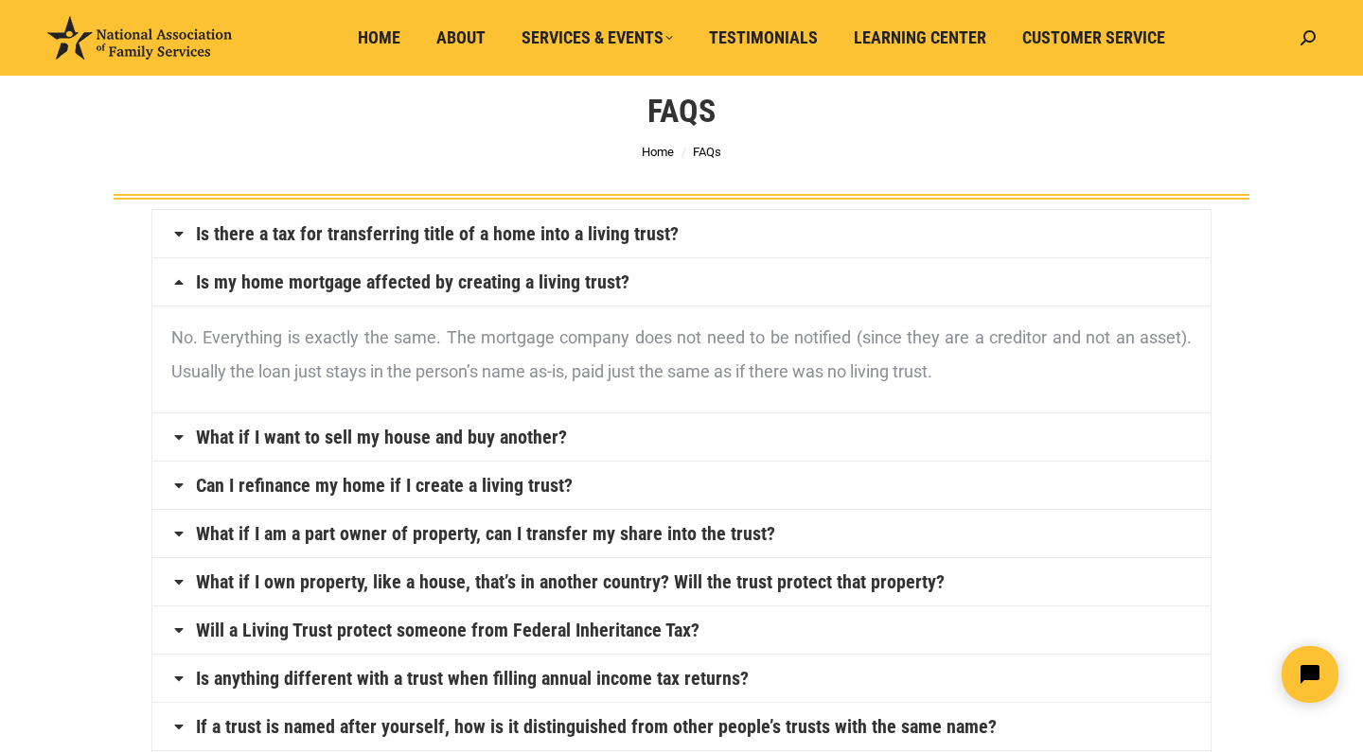
scroll to position [62, 0]
click at [508, 432] on link "What if I want to sell my house and buy another?" at bounding box center [381, 437] width 371 height 19
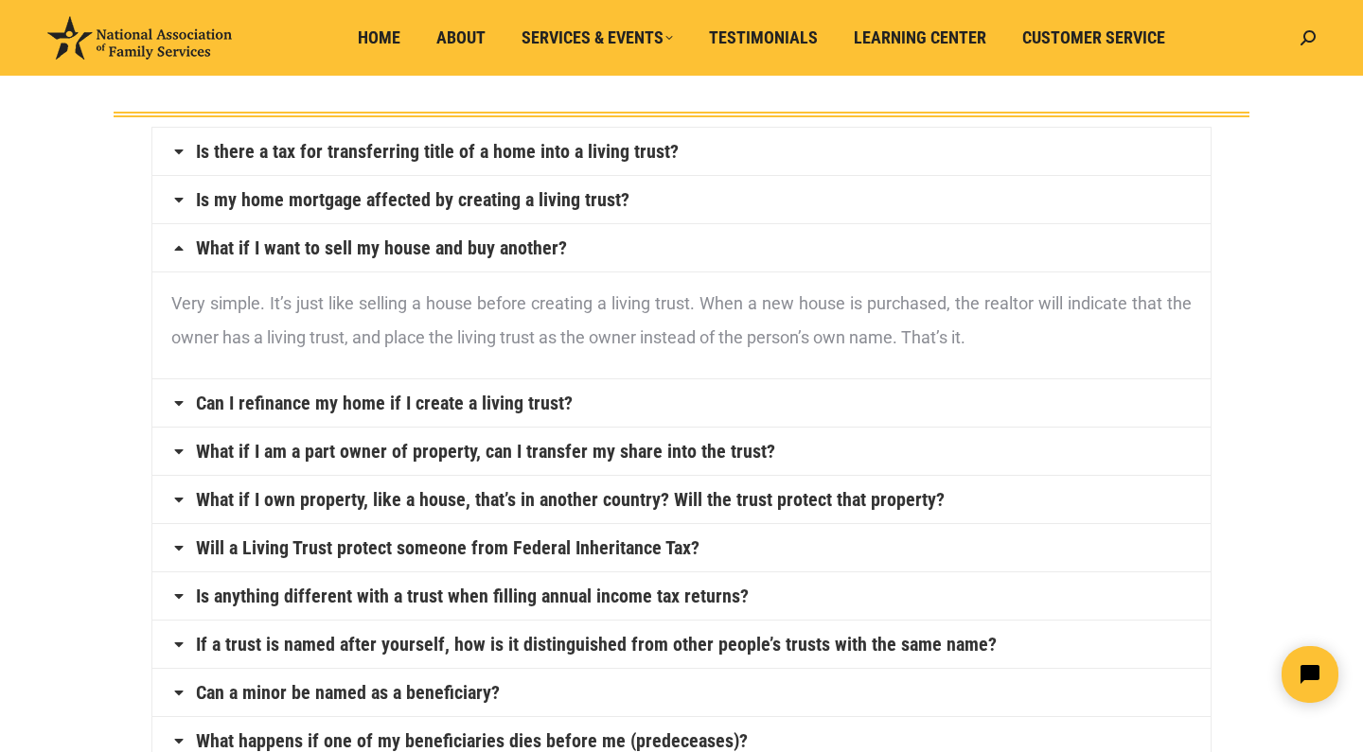
scroll to position [150, 0]
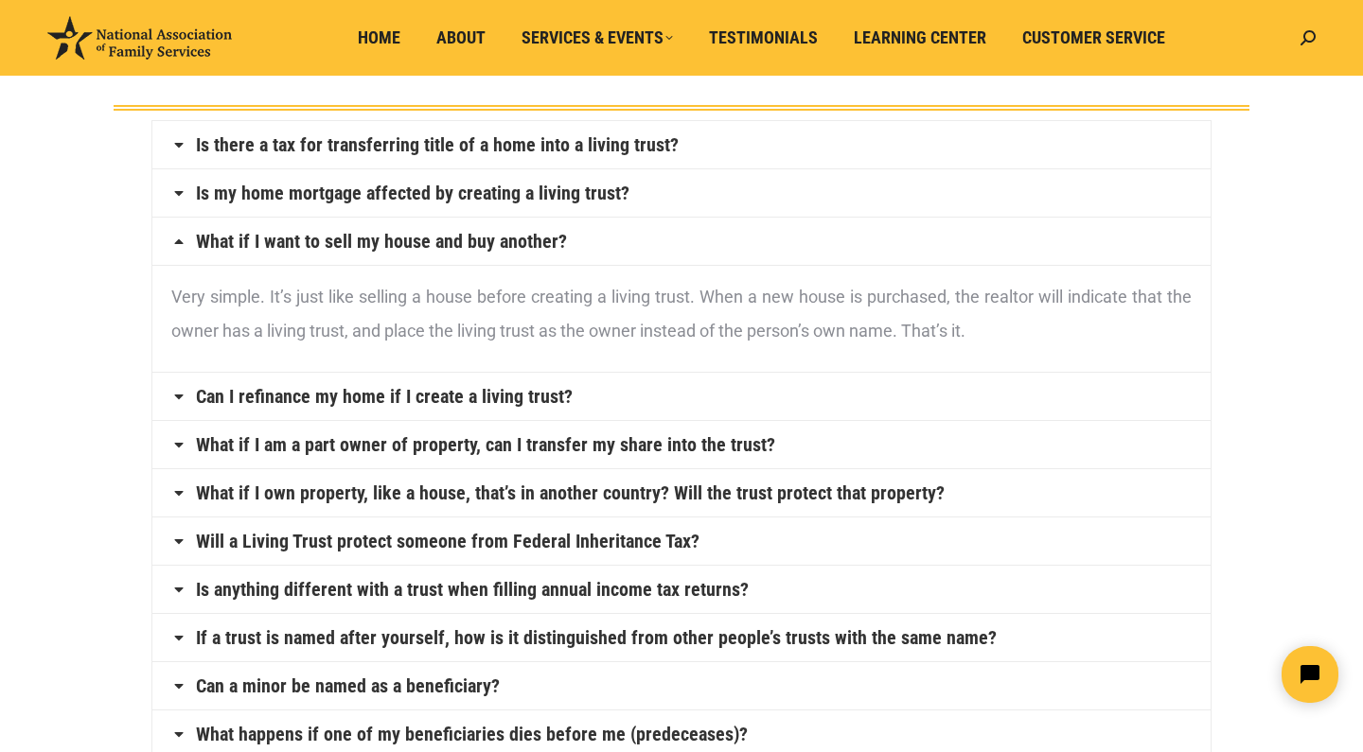
click at [560, 399] on link "Can I refinance my home if I create a living trust?" at bounding box center [384, 396] width 377 height 19
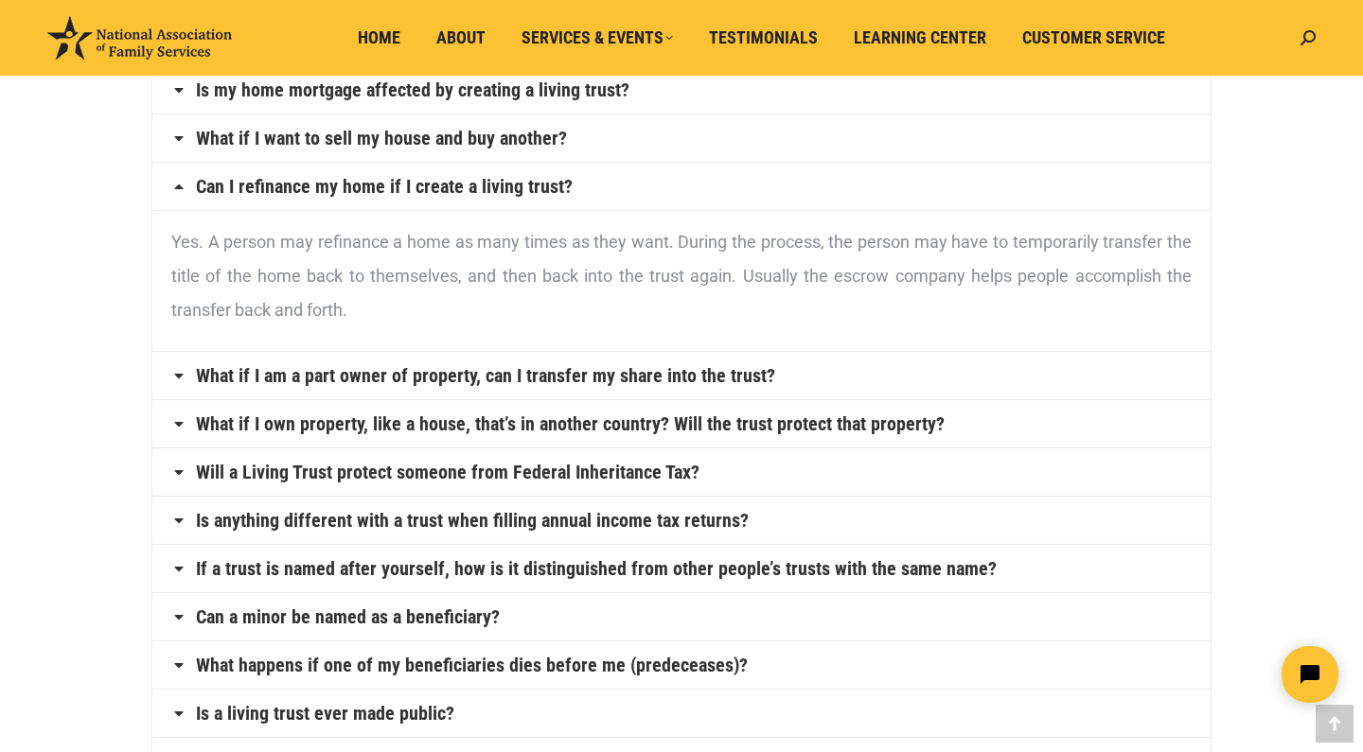
scroll to position [255, 0]
click at [559, 371] on link "What if I am a part owner of property, can I transfer my share into the trust?" at bounding box center [485, 374] width 579 height 19
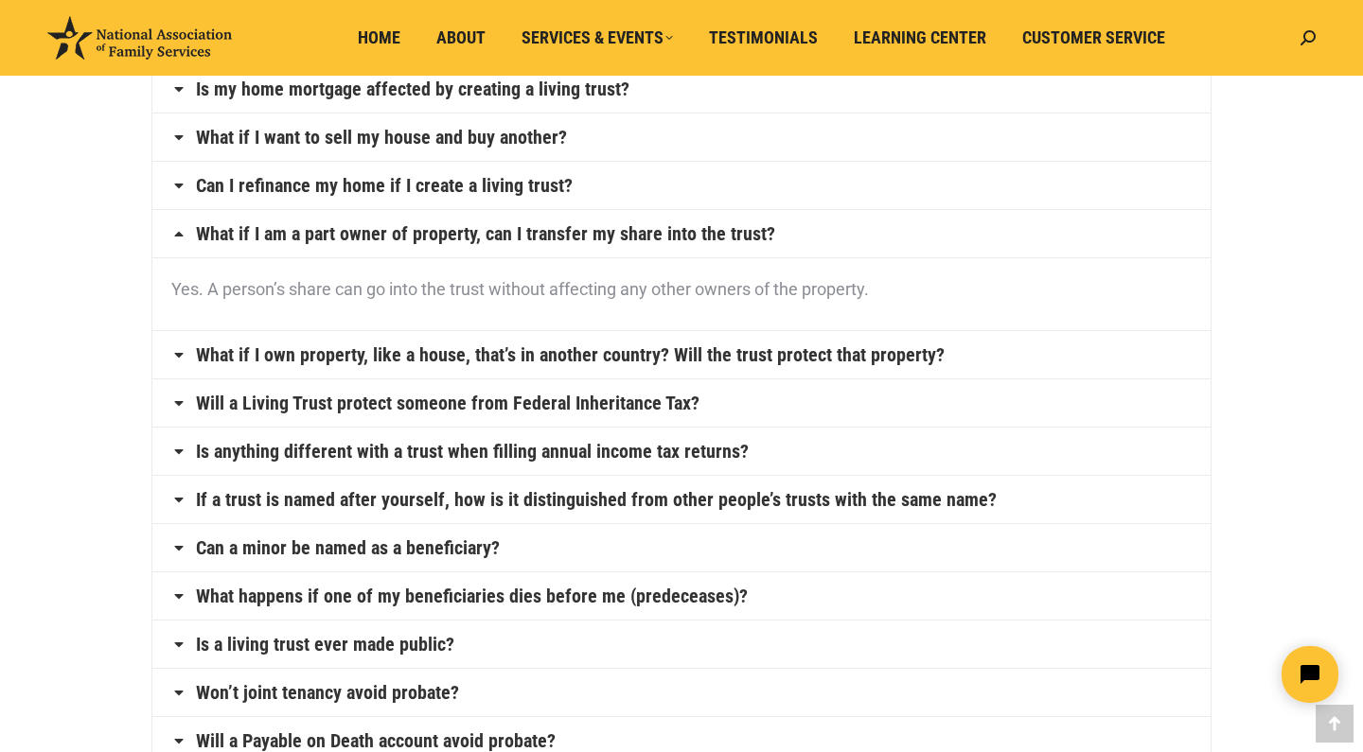
click at [559, 371] on h4 "What if I own property, like a house, that’s in another country? Will the trust…" at bounding box center [681, 354] width 1058 height 47
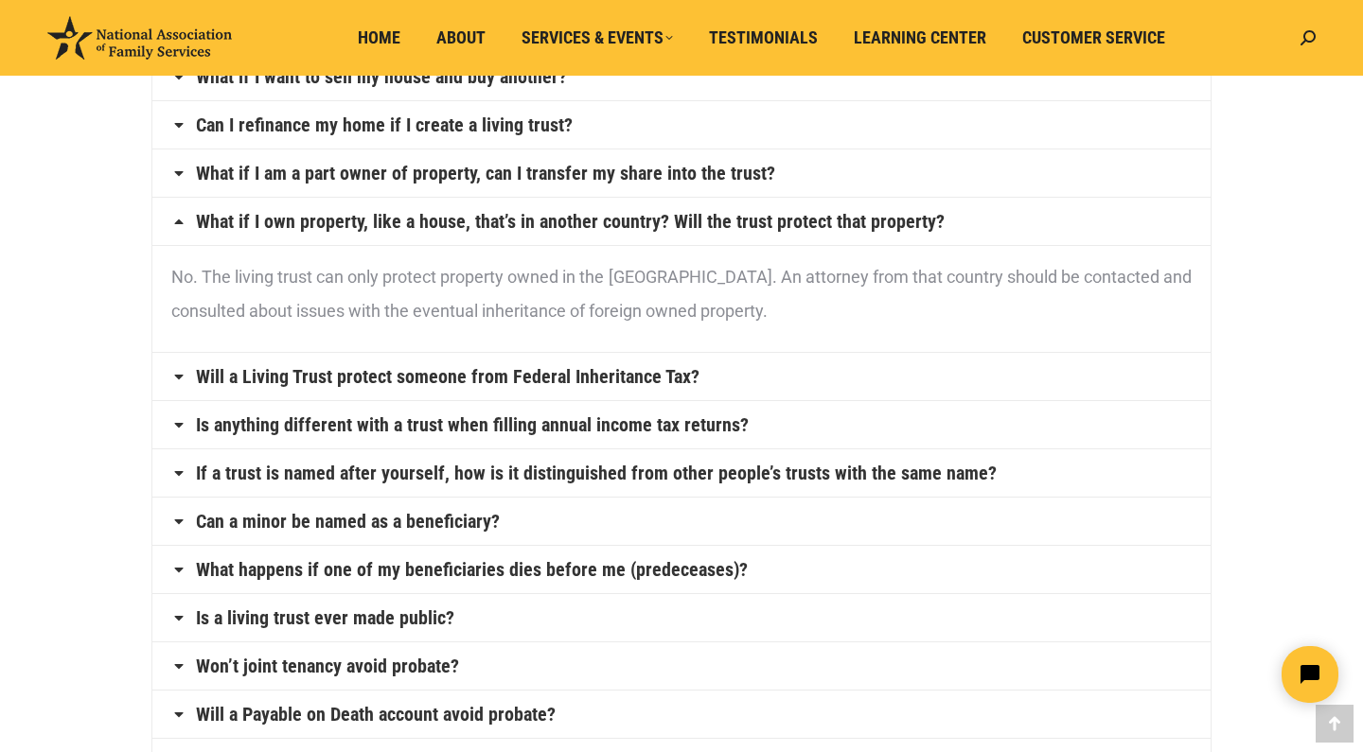
scroll to position [322, 0]
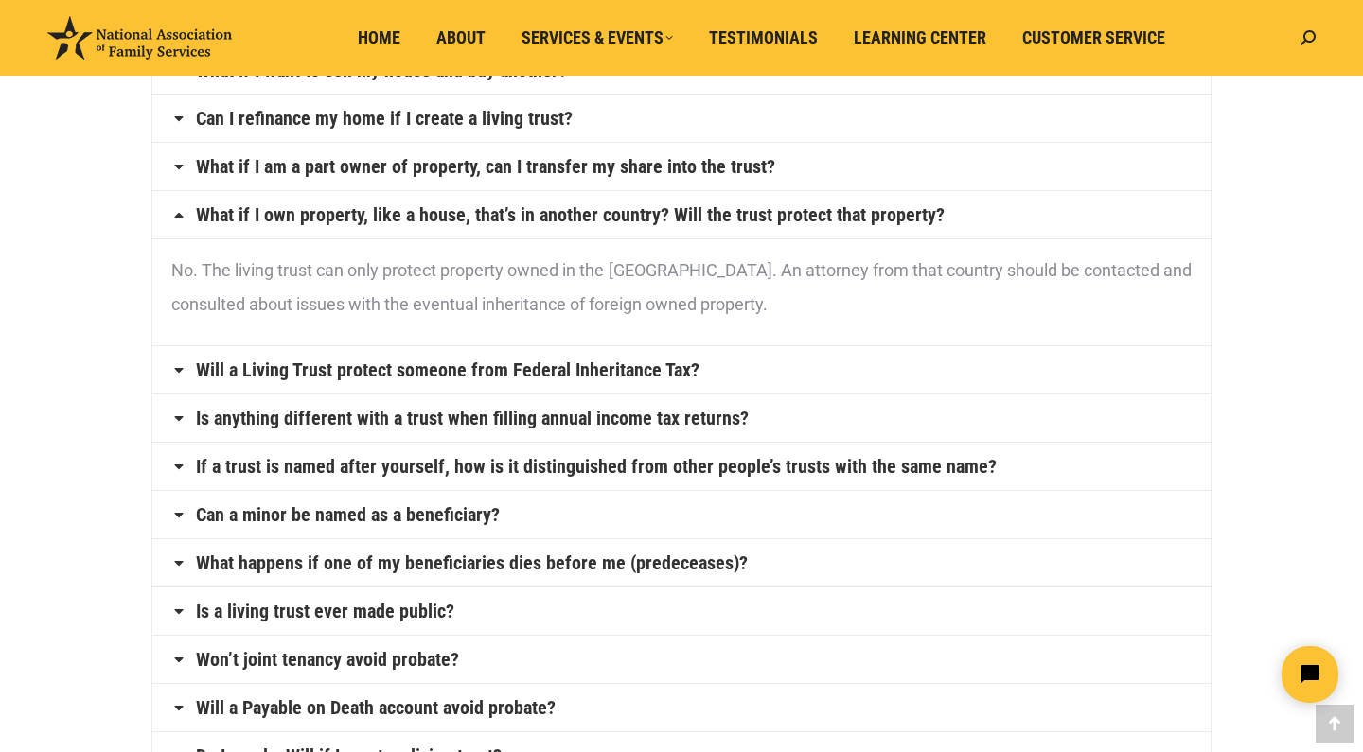
click at [588, 373] on link "Will a Living Trust protect someone from Federal Inheritance Tax?" at bounding box center [447, 370] width 503 height 19
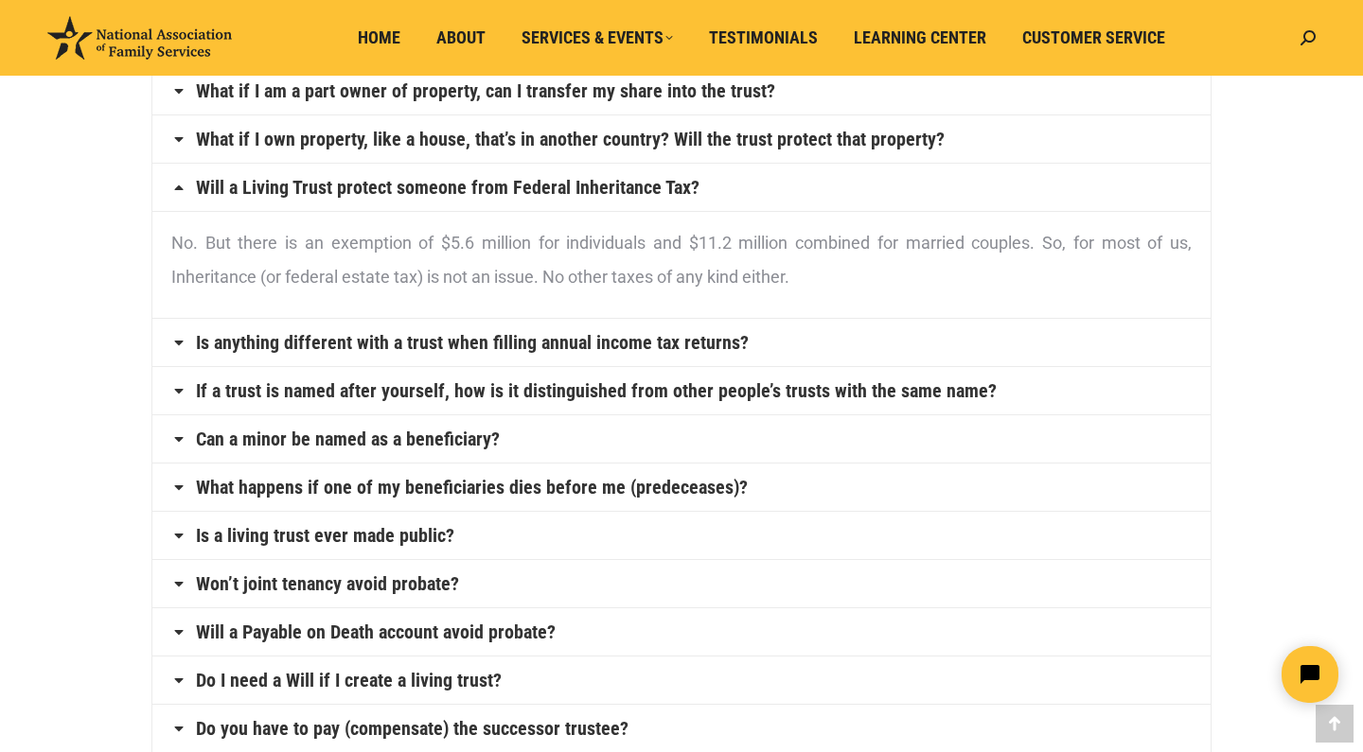
scroll to position [398, 0]
click at [583, 343] on link "Is anything different with a trust when filling annual income tax returns?" at bounding box center [472, 341] width 553 height 19
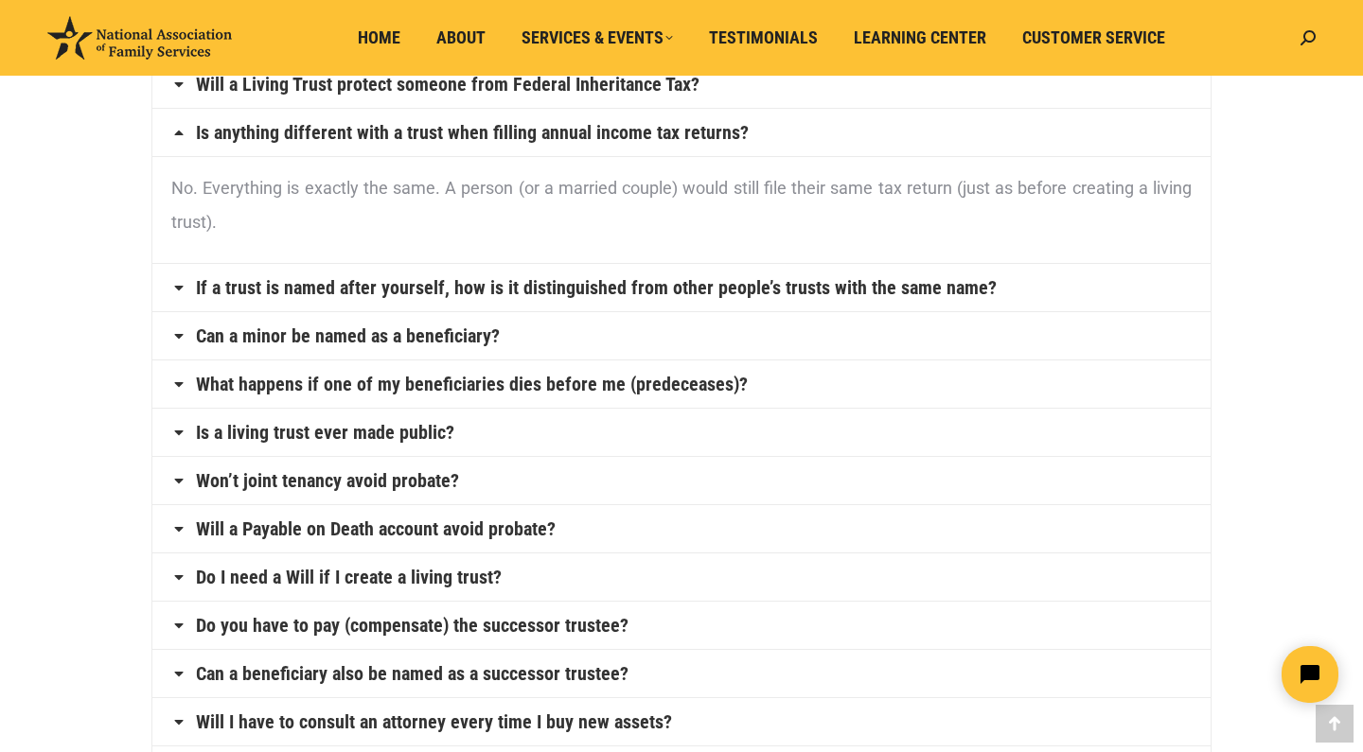
scroll to position [501, 0]
click at [553, 280] on link "If a trust is named after yourself, how is it distinguished from other people’s…" at bounding box center [596, 287] width 801 height 19
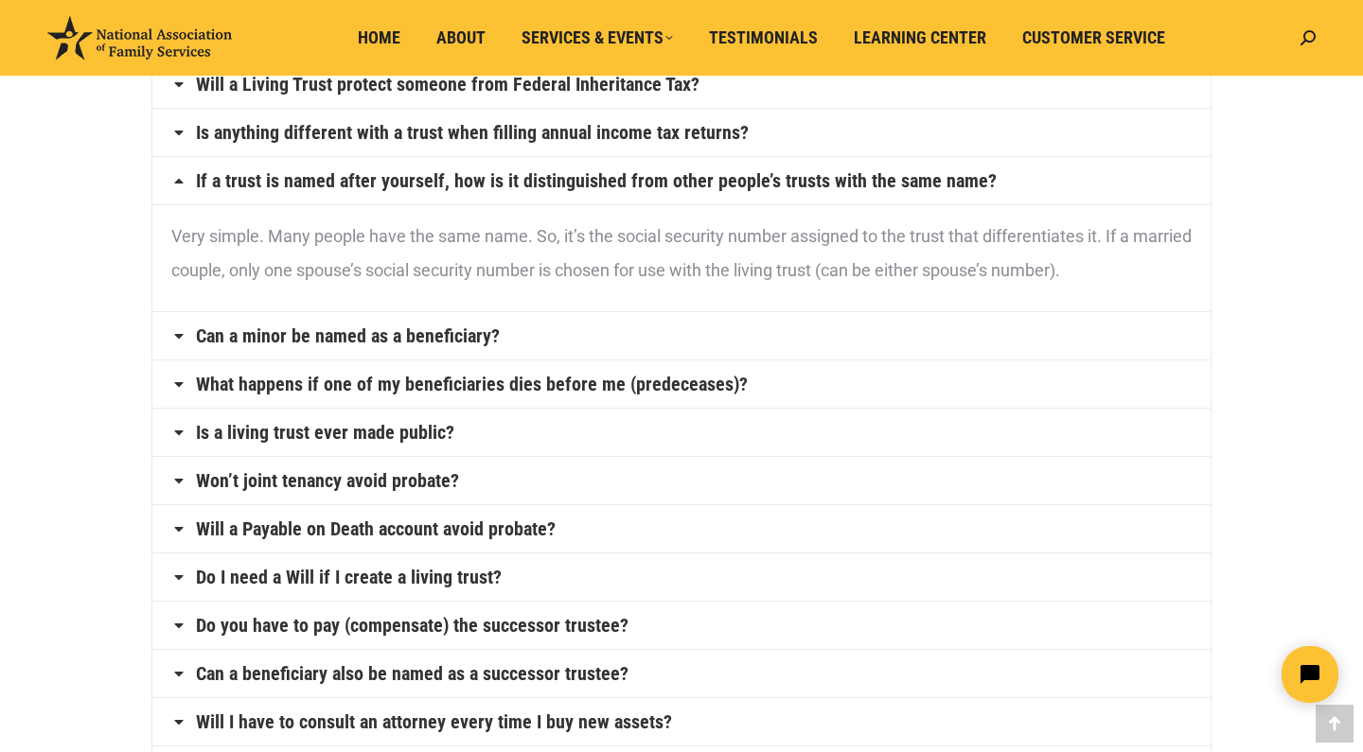
click at [530, 343] on h4 "Can a minor be named as a beneficiary?" at bounding box center [681, 335] width 1058 height 47
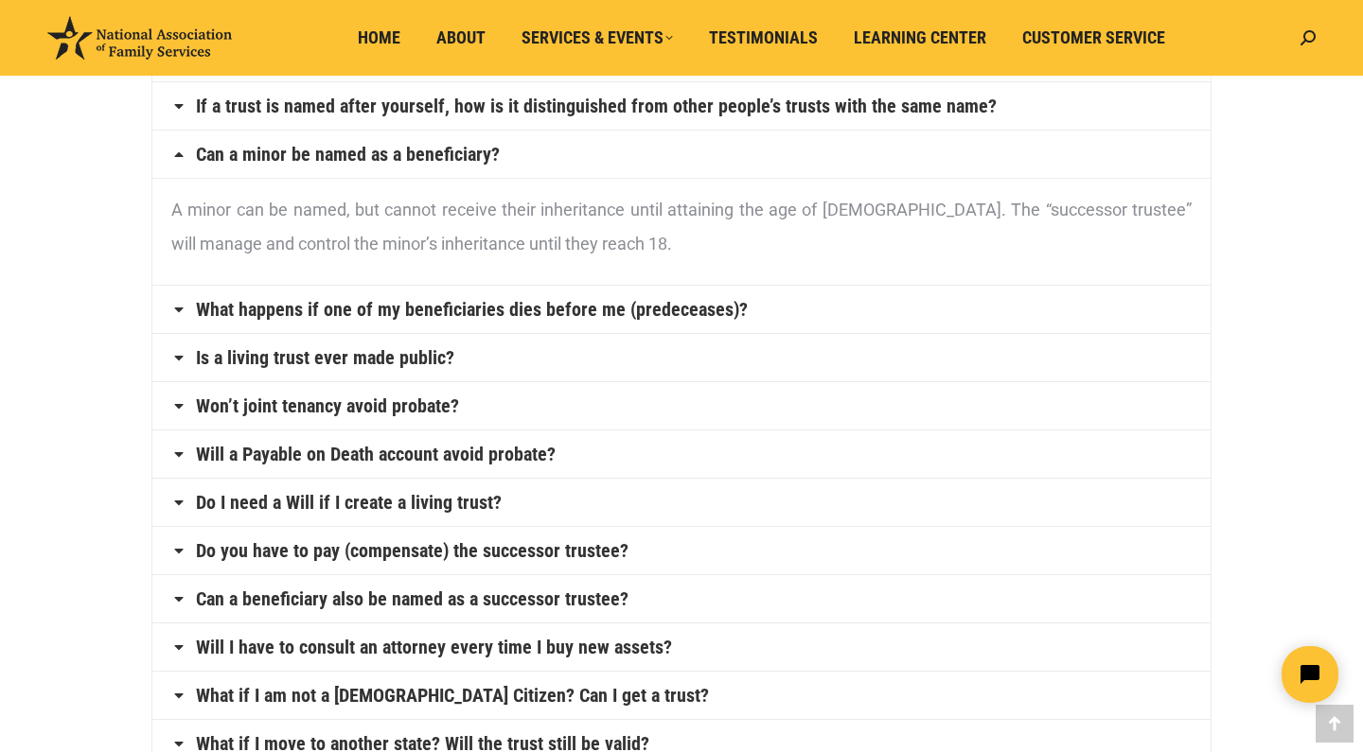
scroll to position [575, 0]
click at [530, 319] on link "What happens if one of my beneficiaries dies before me (predeceases)?" at bounding box center [472, 309] width 552 height 19
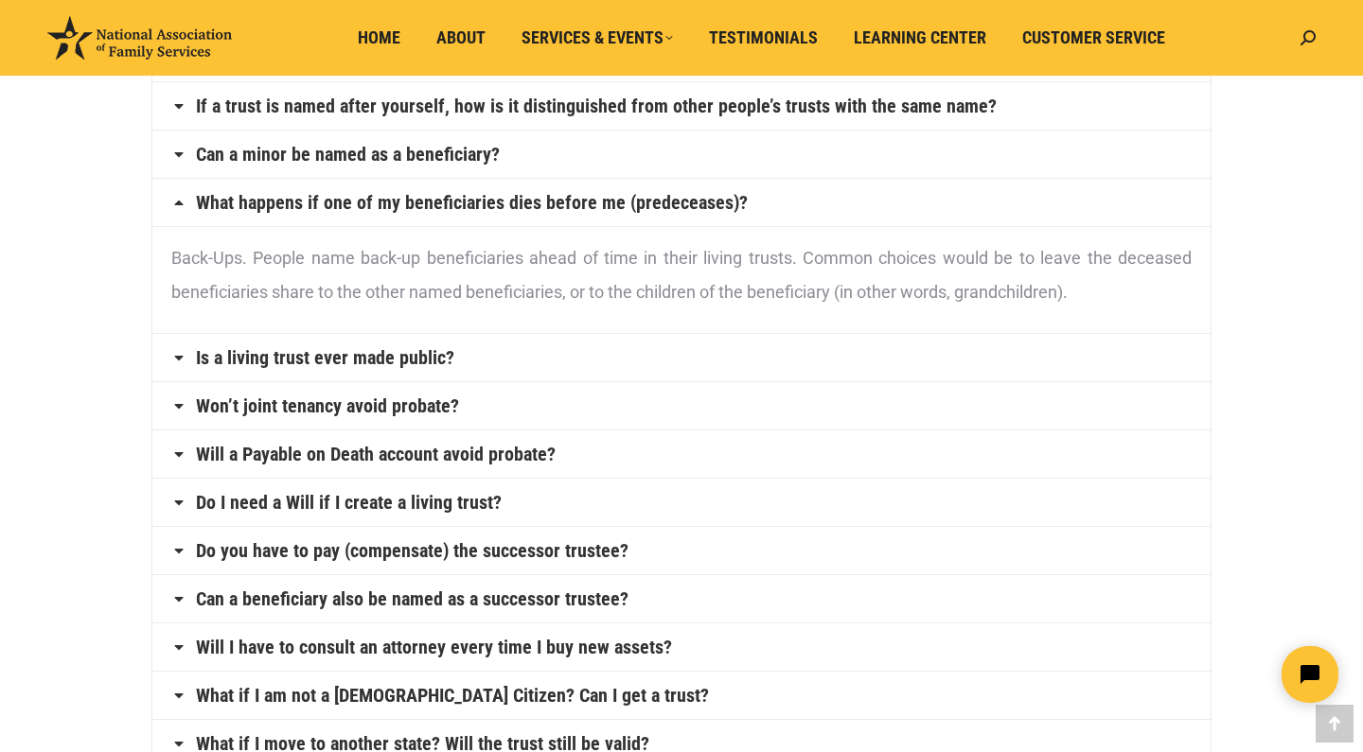
click at [417, 362] on link "Is a living trust ever made public?" at bounding box center [325, 357] width 258 height 19
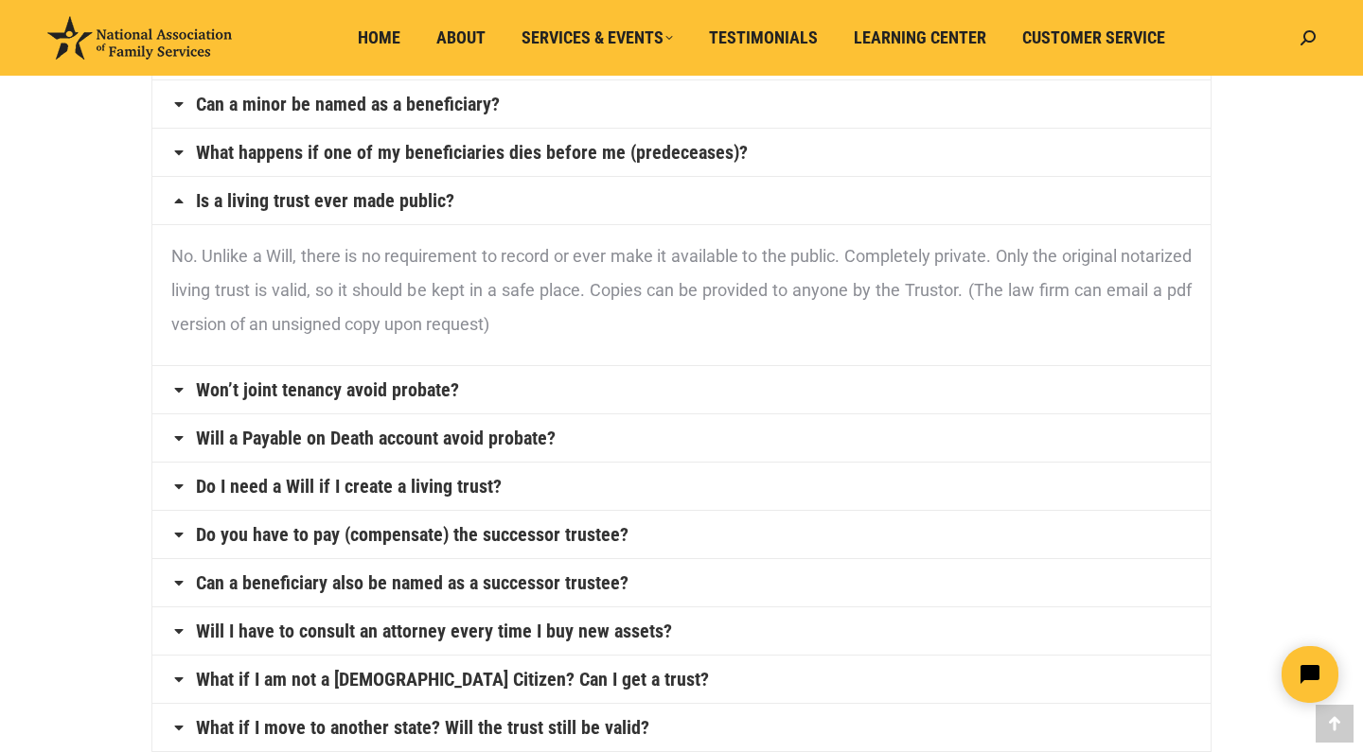
scroll to position [631, 0]
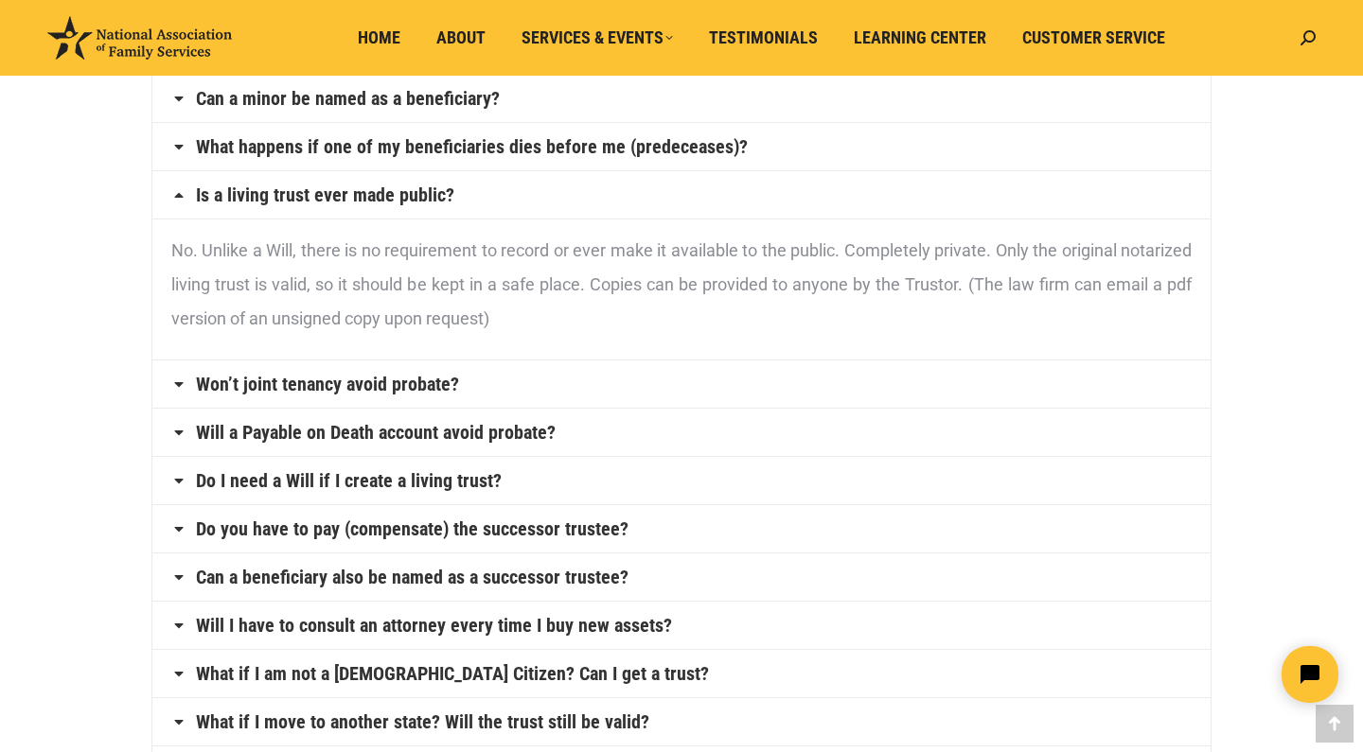
click at [431, 389] on link "Won’t joint tenancy avoid probate?" at bounding box center [327, 384] width 263 height 19
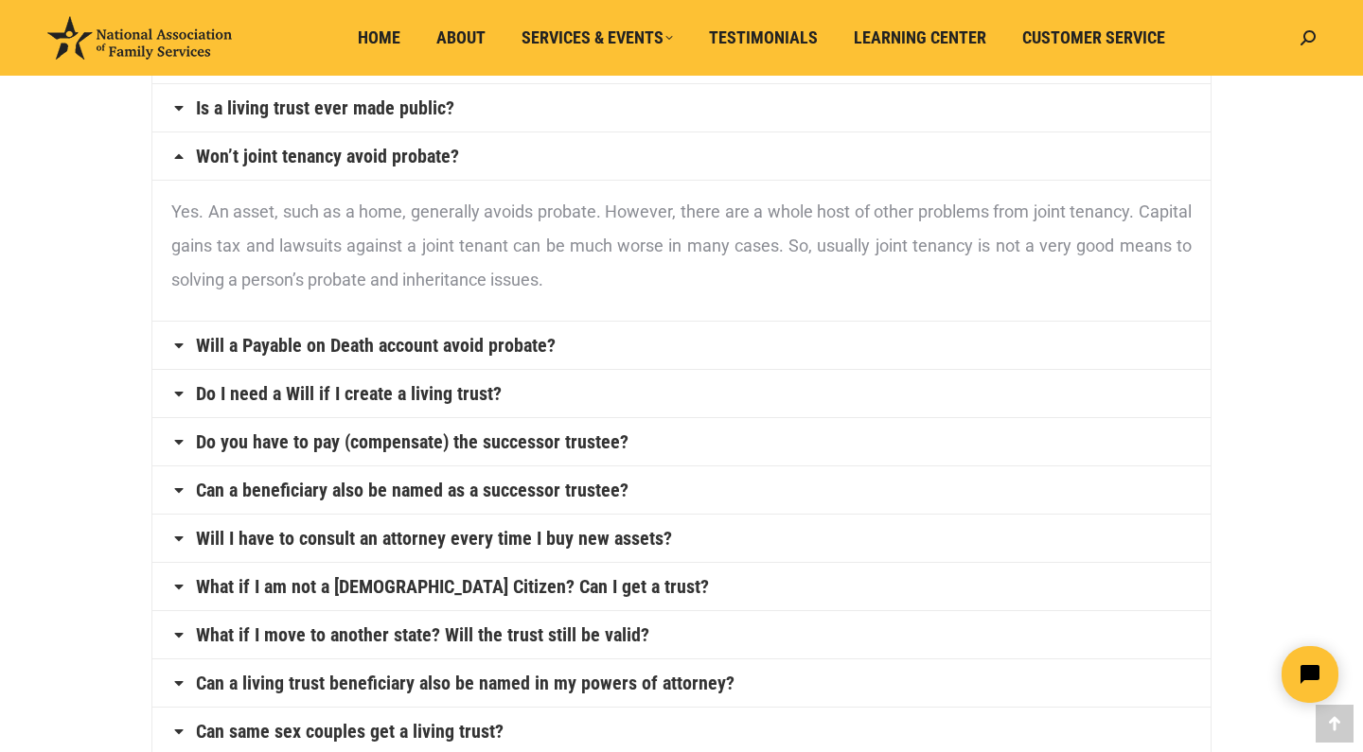
scroll to position [718, 0]
click at [500, 358] on h4 "Will a Payable on Death account avoid probate?" at bounding box center [681, 345] width 1058 height 47
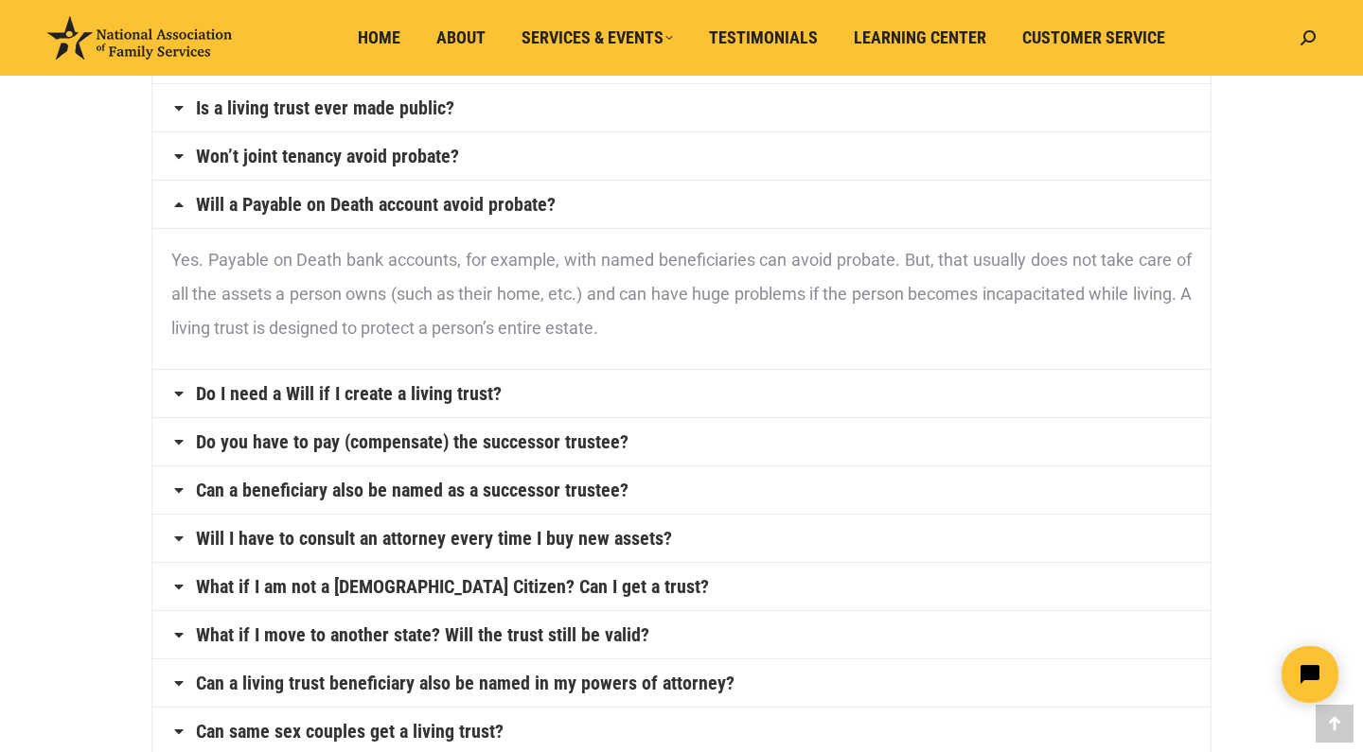
click at [498, 390] on h4 "Do I need a Will if I create a living trust?" at bounding box center [681, 393] width 1058 height 47
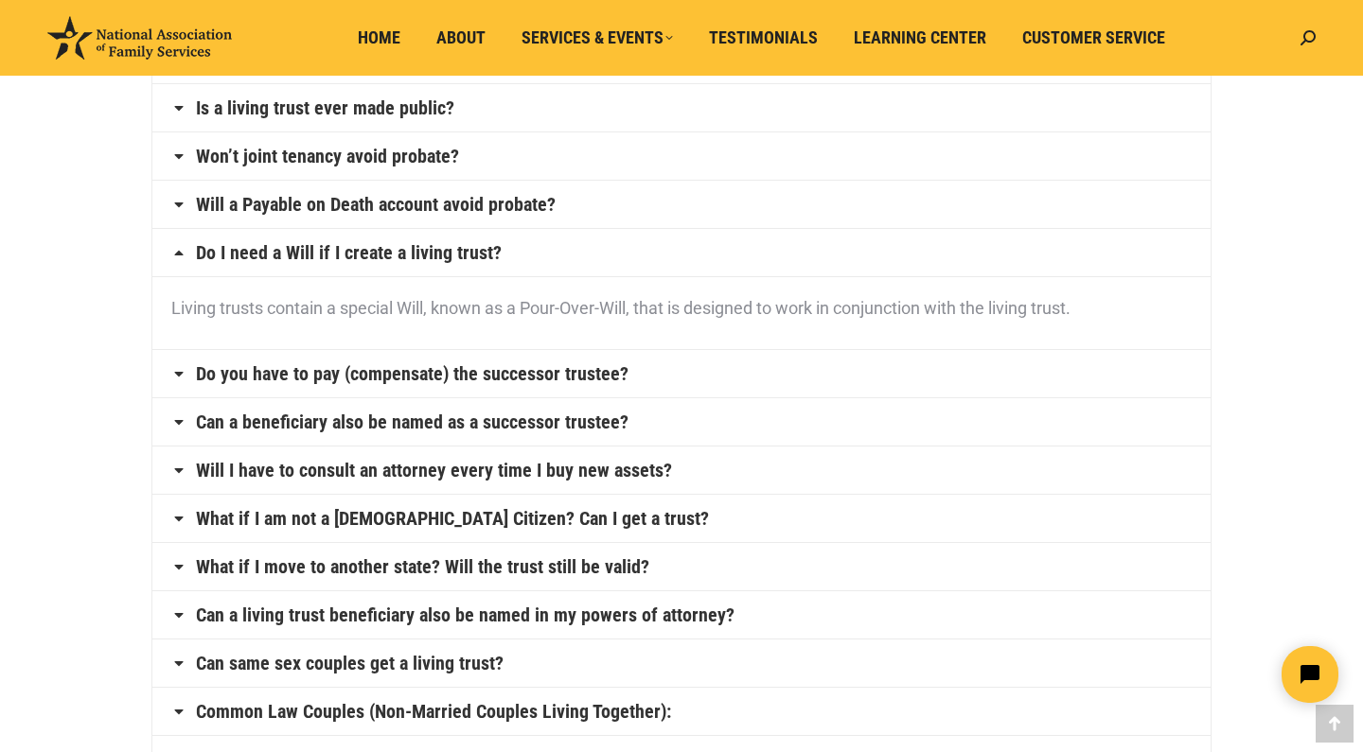
click at [519, 371] on link "Do you have to pay (compensate) the successor trustee?" at bounding box center [412, 373] width 432 height 19
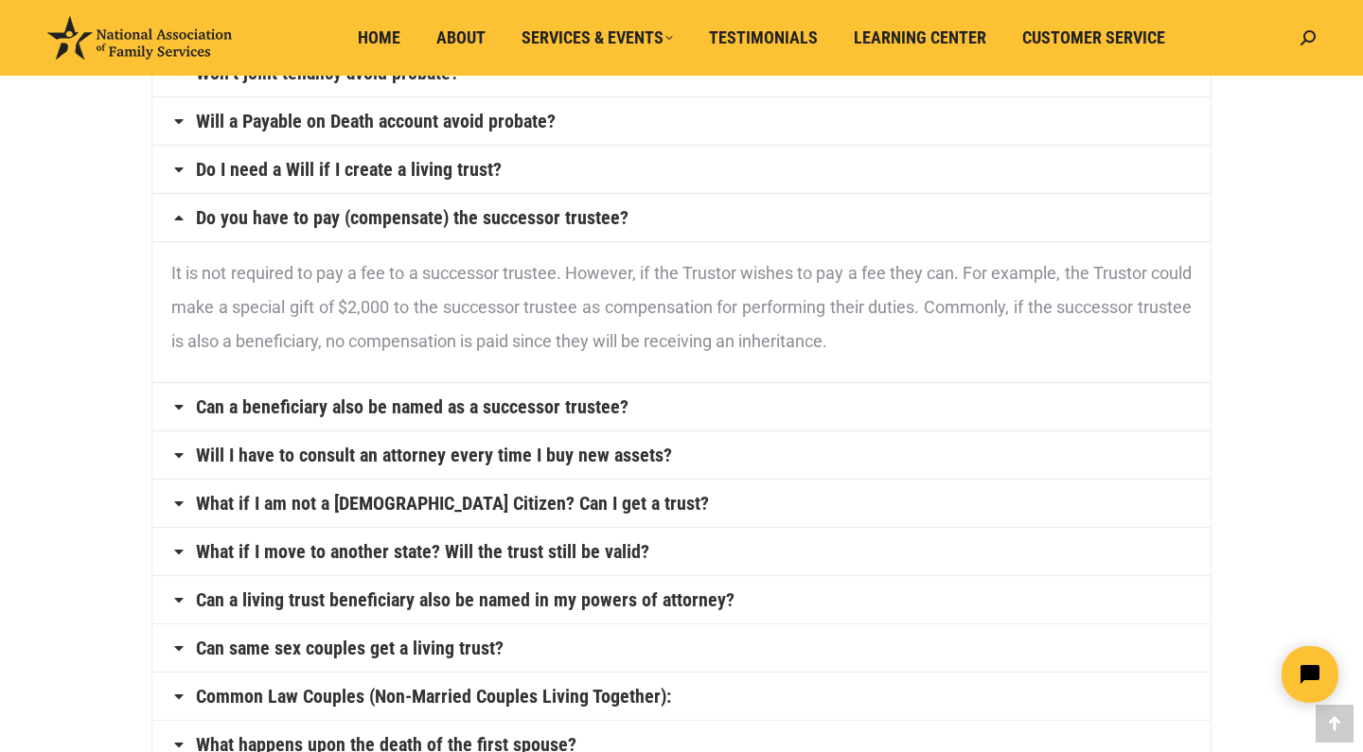
scroll to position [801, 0]
click at [591, 408] on link "Can a beneficiary also be named as a successor trustee?" at bounding box center [412, 406] width 432 height 19
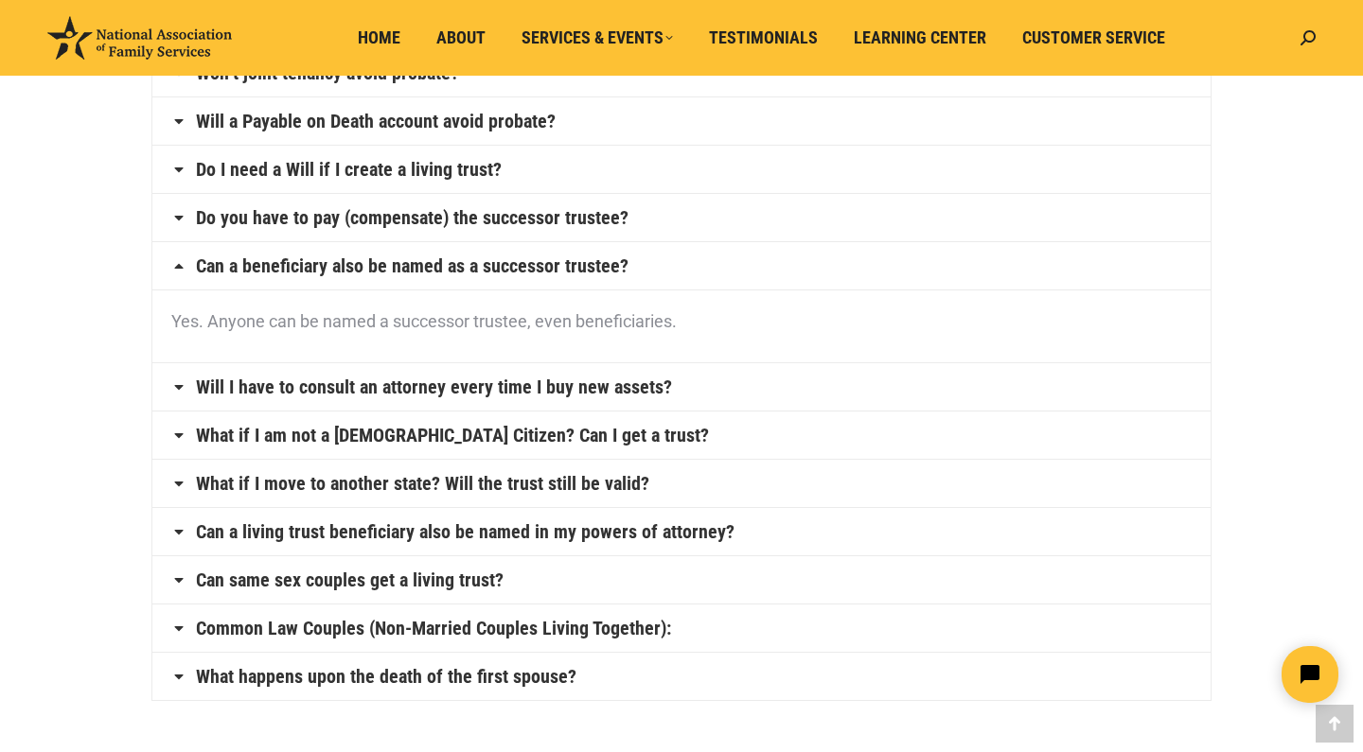
click at [597, 390] on link "Will I have to consult an attorney every time I buy new assets?" at bounding box center [434, 387] width 476 height 19
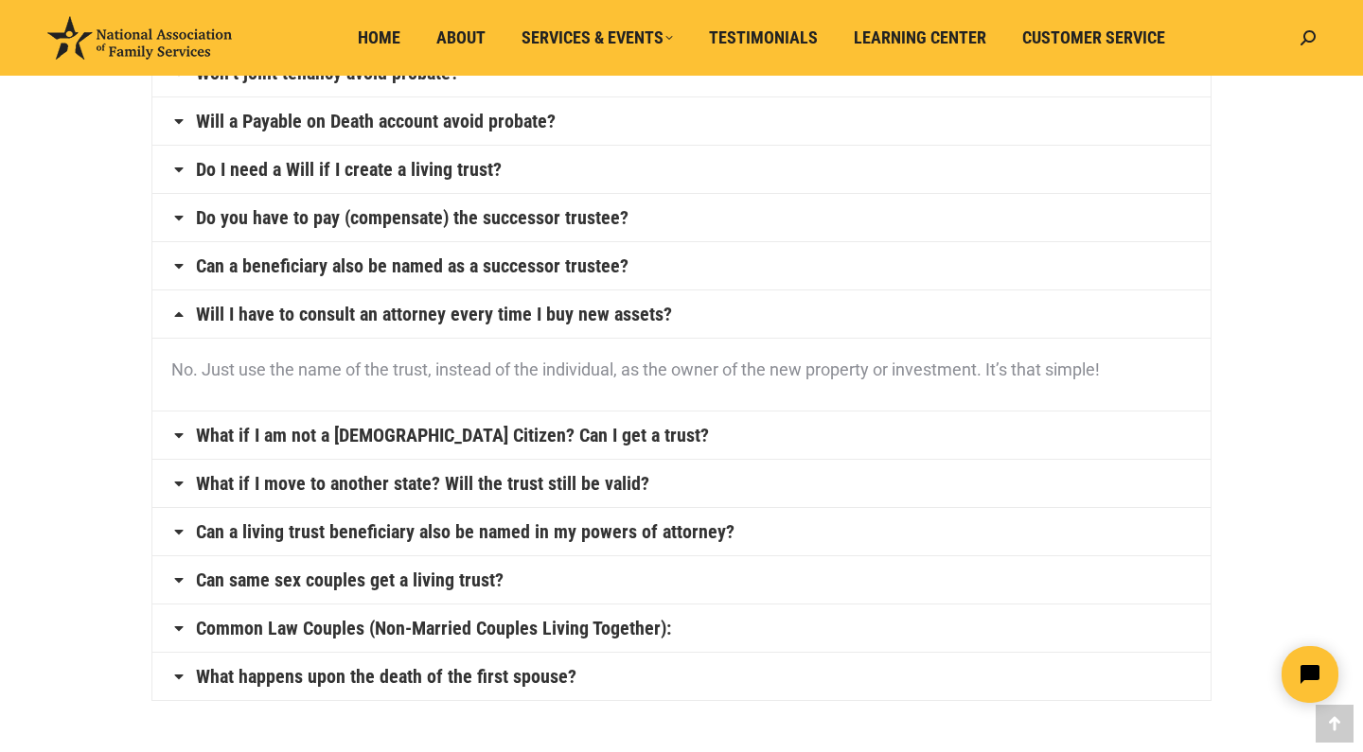
click at [557, 429] on link "What if I am not a [DEMOGRAPHIC_DATA] Citizen? Can I get a trust?" at bounding box center [452, 435] width 513 height 19
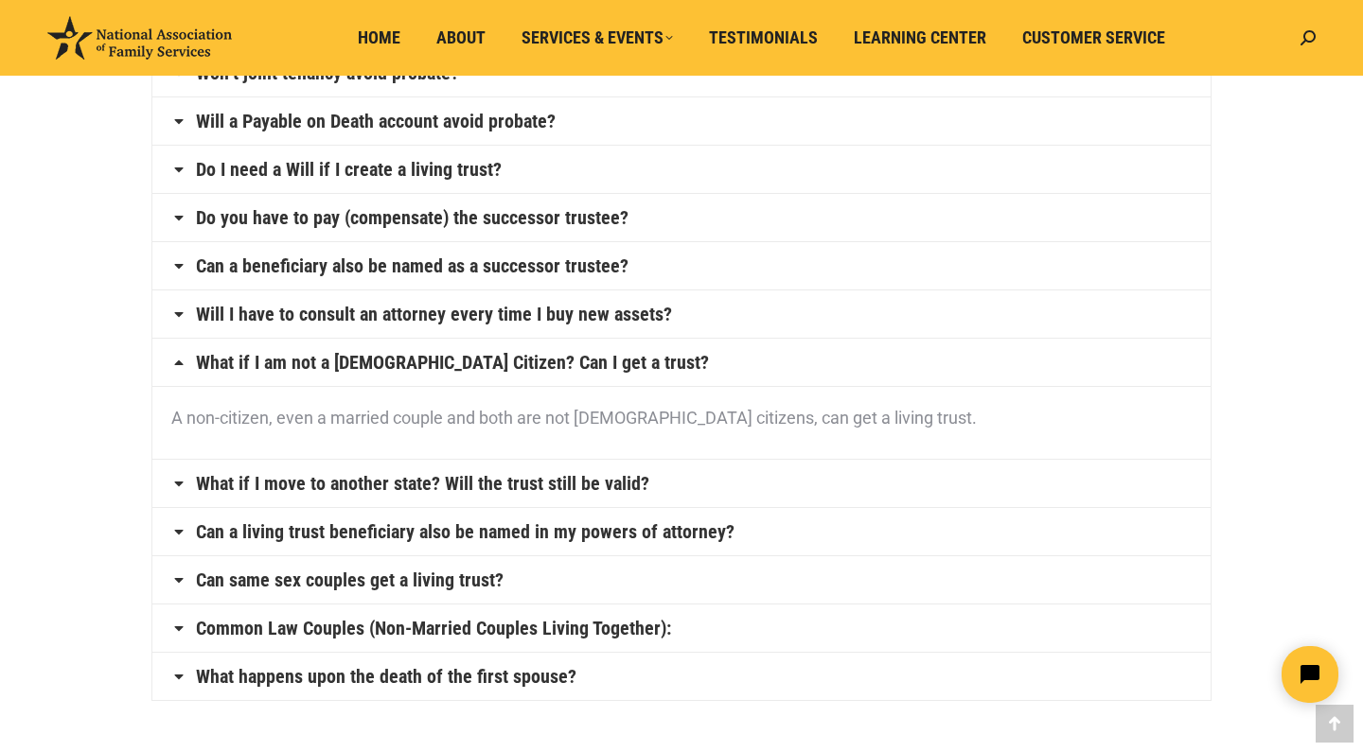
scroll to position [889, 0]
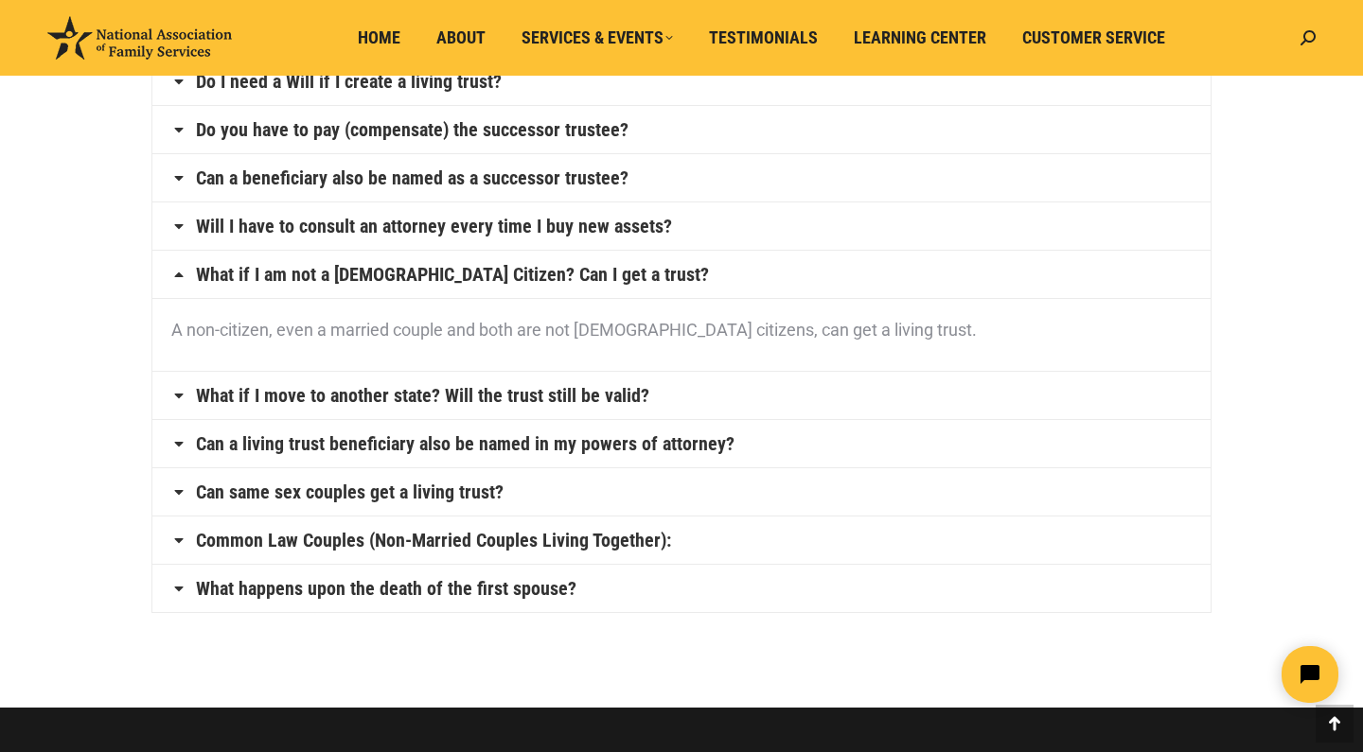
click at [556, 399] on link "What if I move to another state? Will the trust still be valid?" at bounding box center [422, 395] width 453 height 19
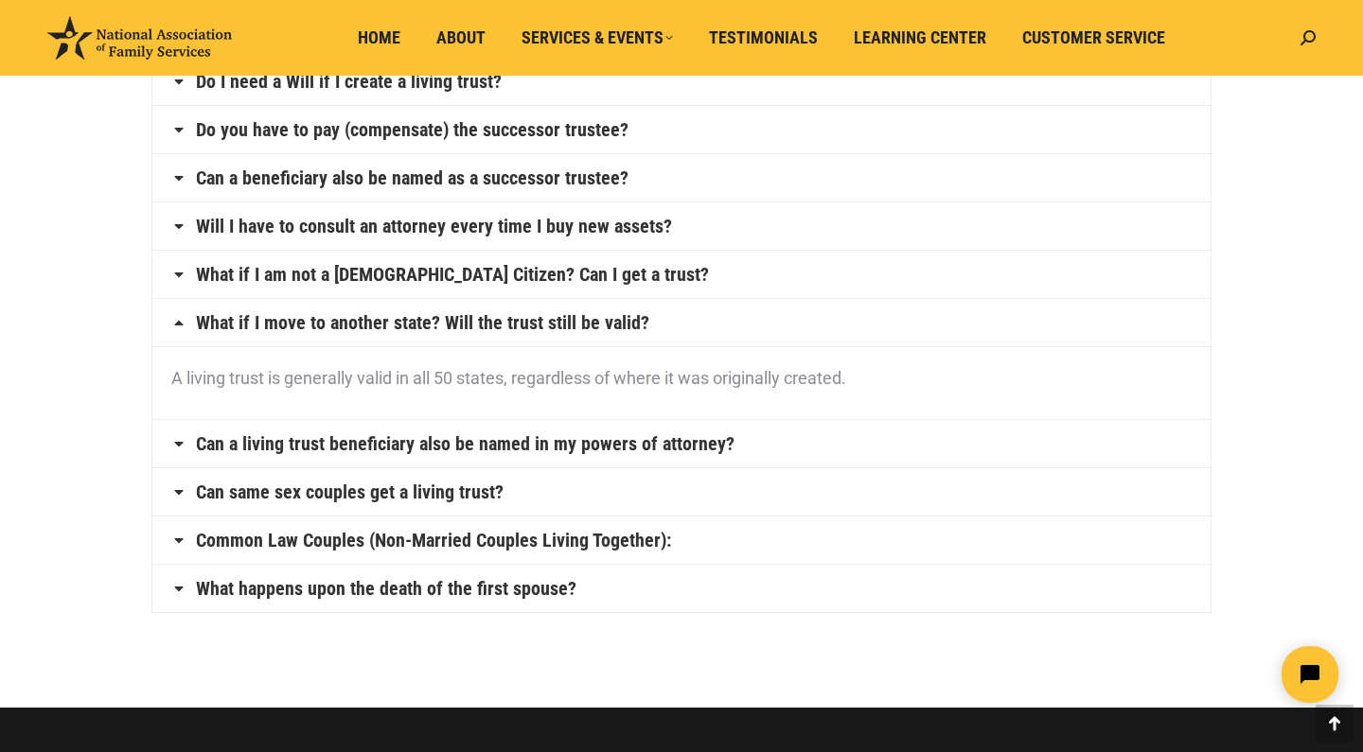
click at [566, 449] on link "Can a living trust beneficiary also be named in my powers of attorney?" at bounding box center [465, 443] width 538 height 19
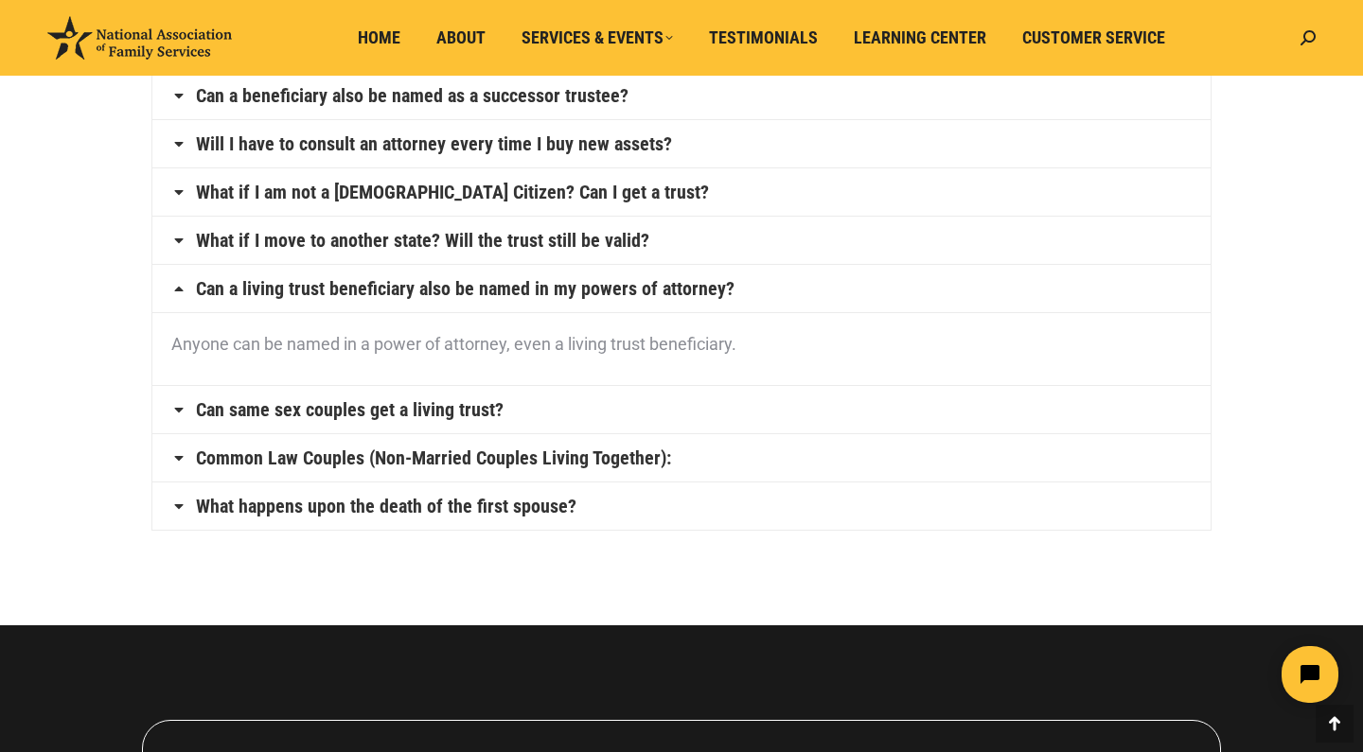
scroll to position [976, 0]
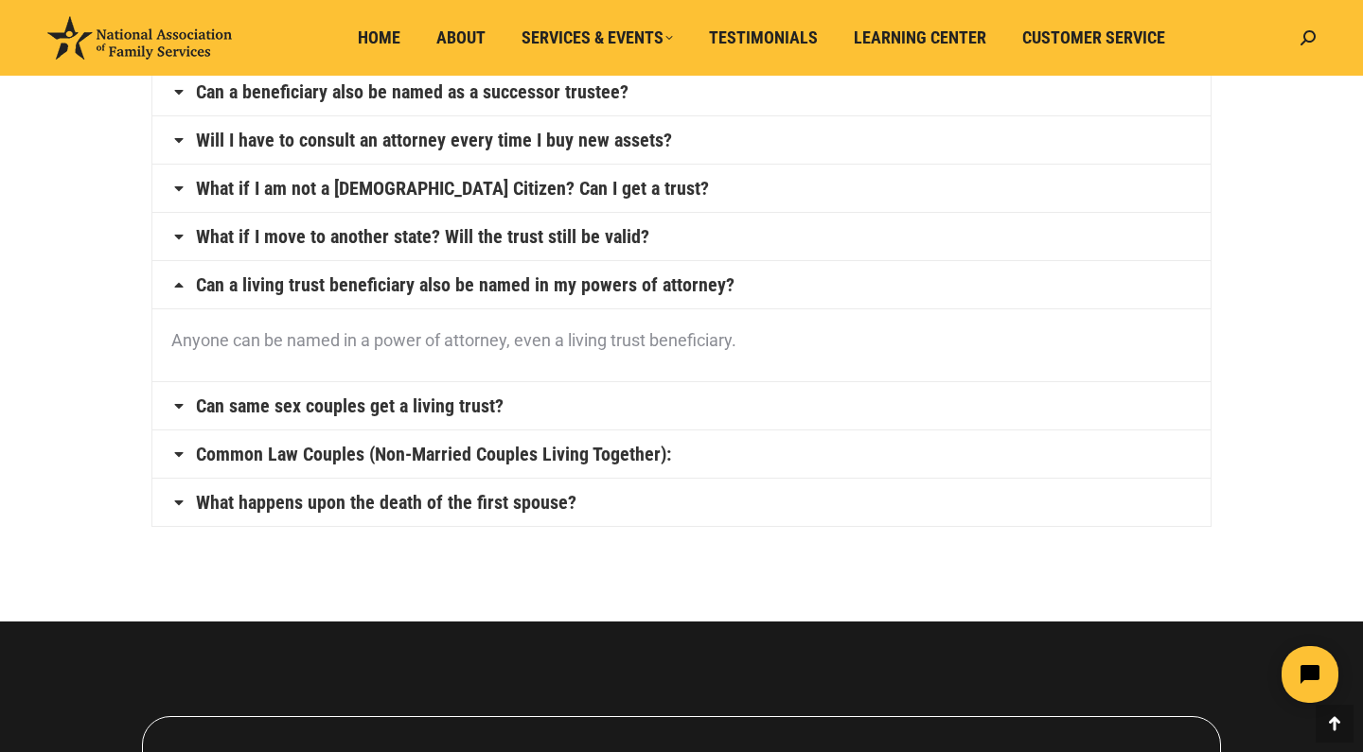
click at [460, 412] on link "Can same sex couples get a living trust?" at bounding box center [350, 405] width 308 height 19
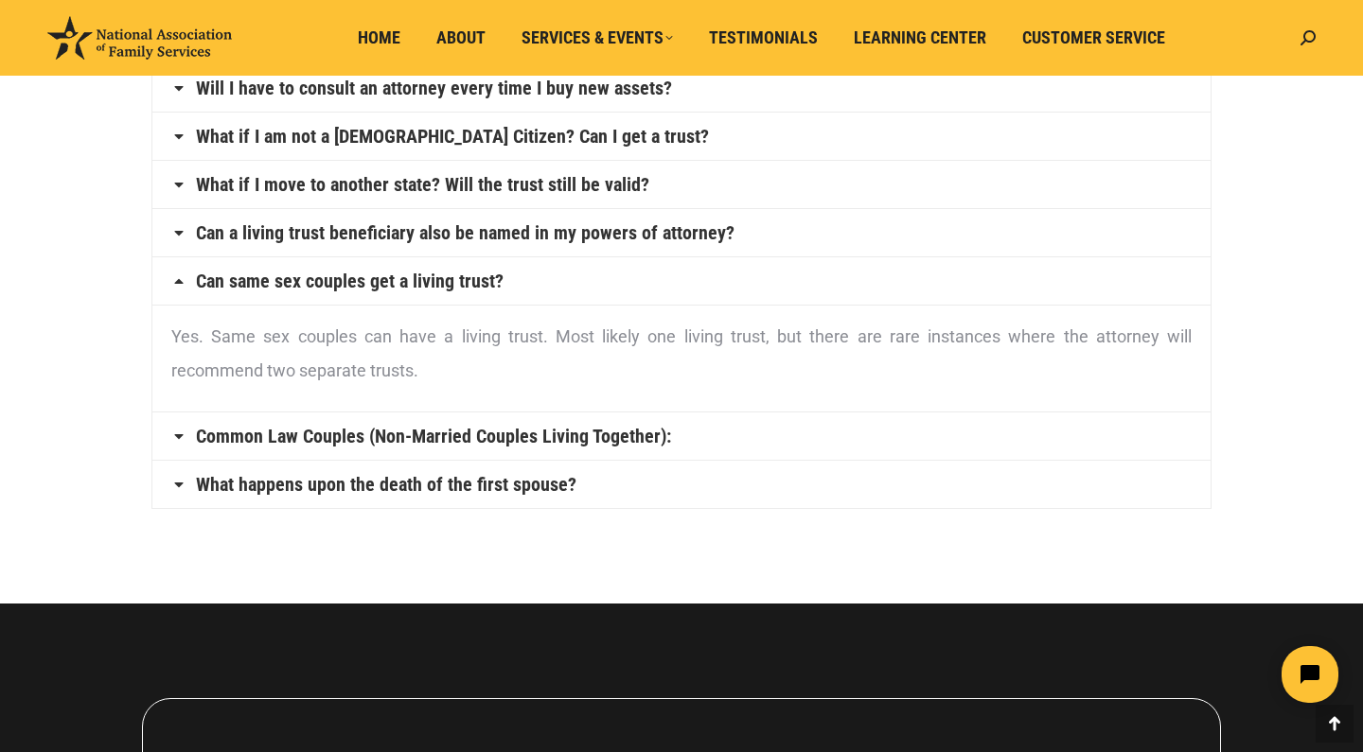
scroll to position [1029, 0]
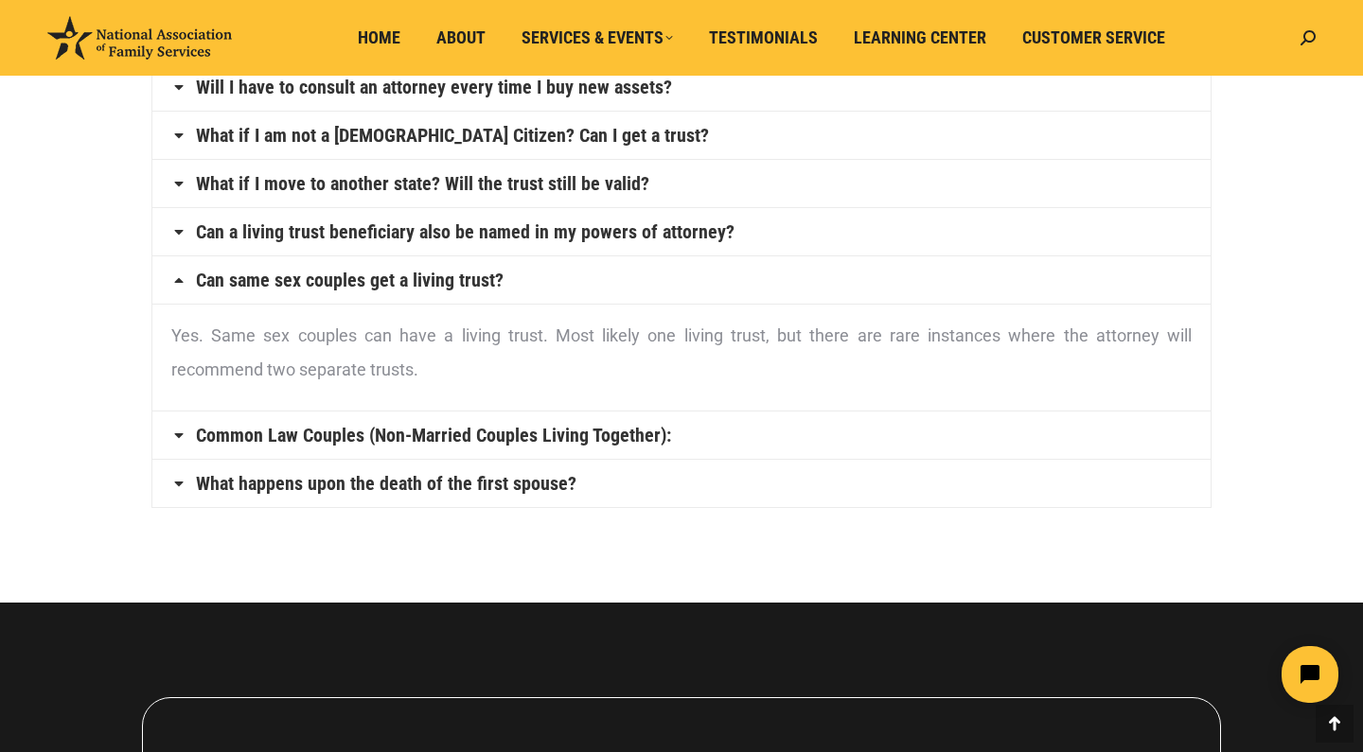
click at [502, 444] on link "Common Law Couples (Non-Married Couples Living Together):" at bounding box center [433, 435] width 475 height 19
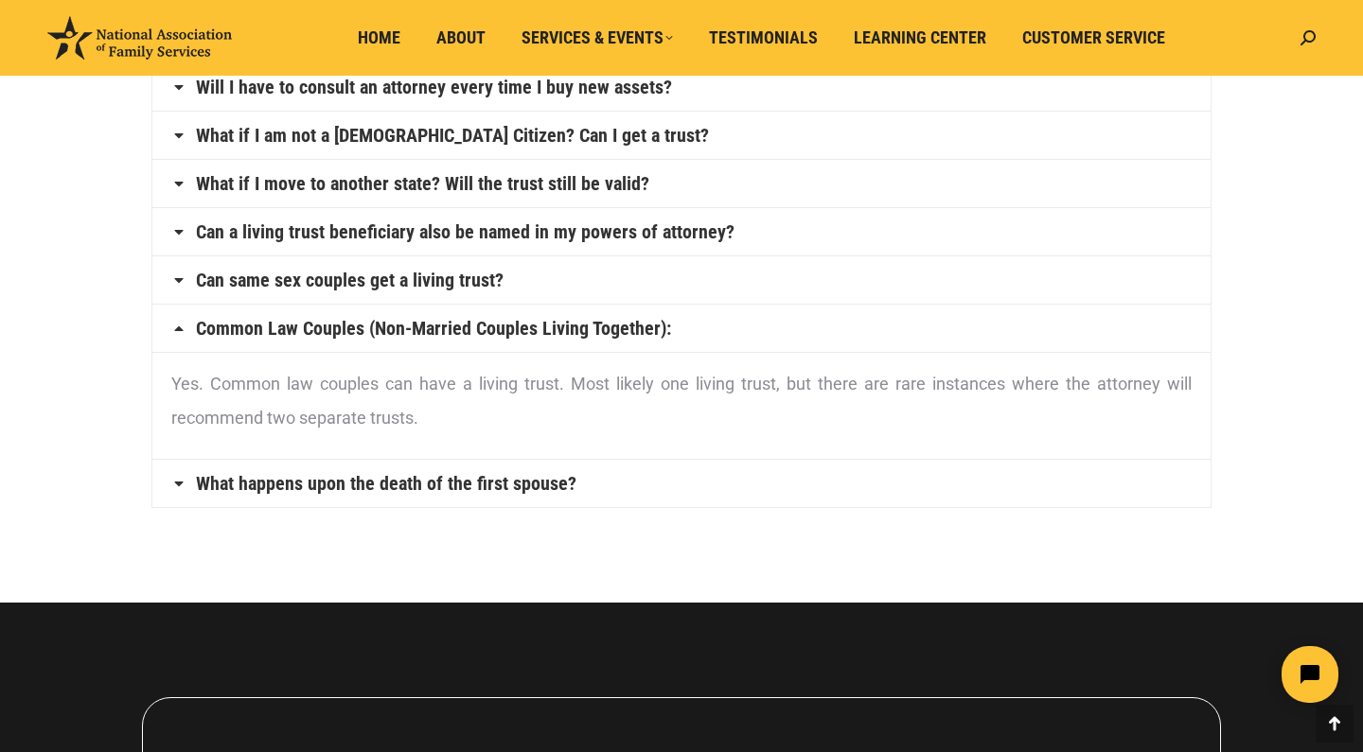
click at [497, 492] on link "What happens upon the death of the first spouse?" at bounding box center [386, 483] width 380 height 19
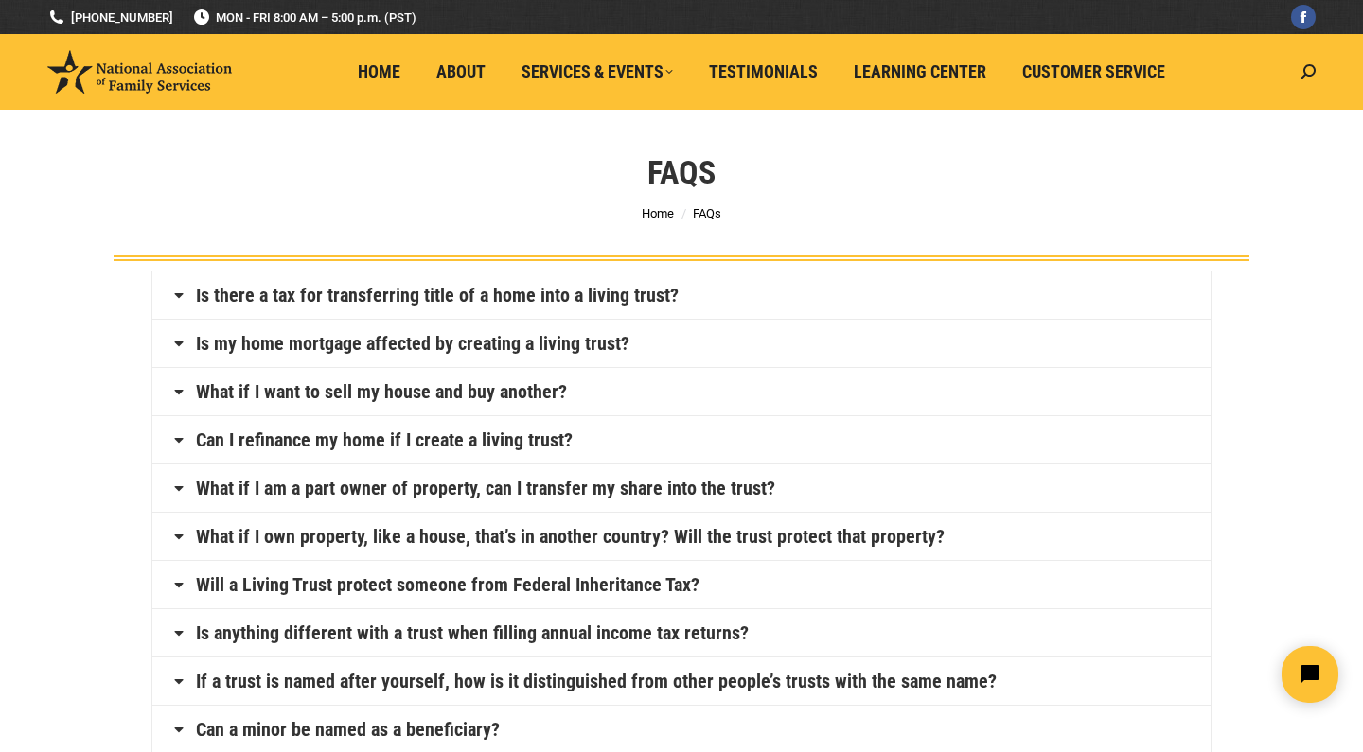
scroll to position [0, 0]
click at [1306, 672] on icon "Open chat widget" at bounding box center [1320, 674] width 29 height 29
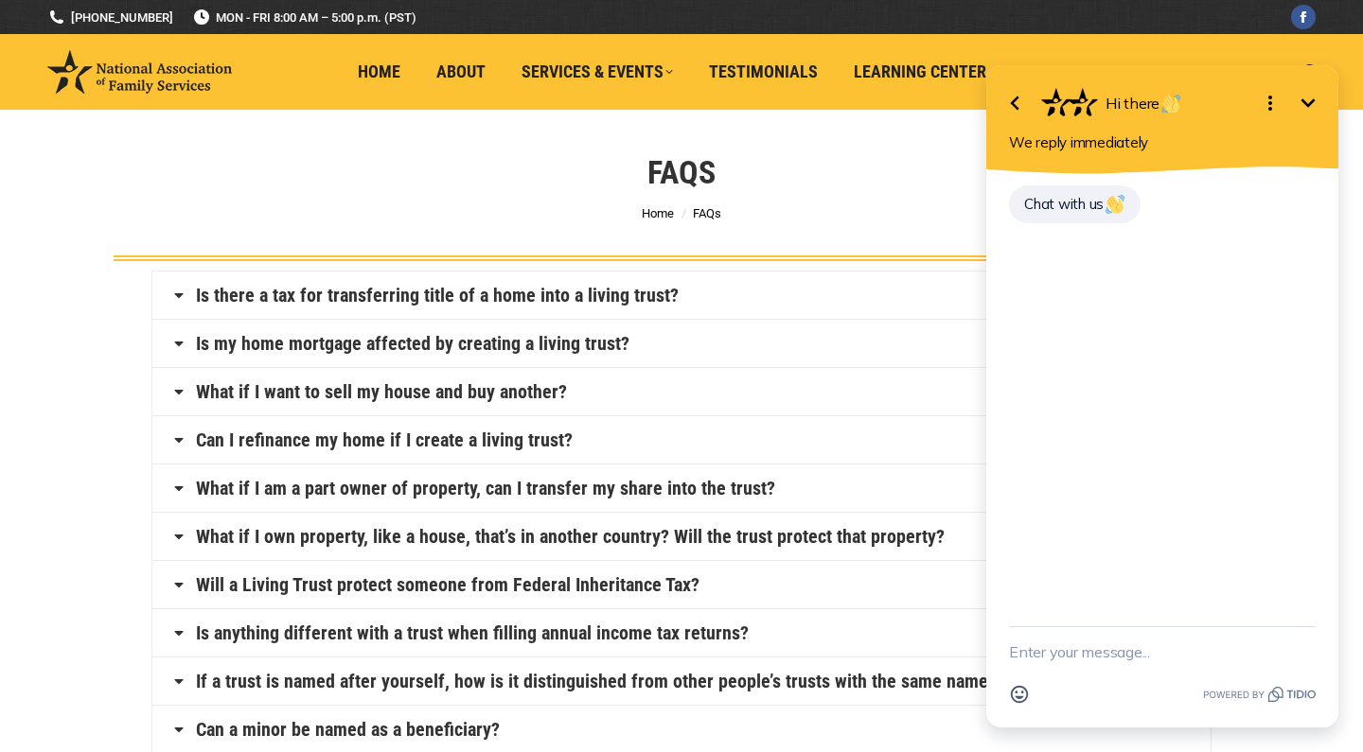
click at [1259, 538] on div "Chat with us" at bounding box center [1162, 400] width 352 height 452
click at [1094, 671] on textarea "New message" at bounding box center [1162, 651] width 307 height 49
